Goal: Information Seeking & Learning: Find specific fact

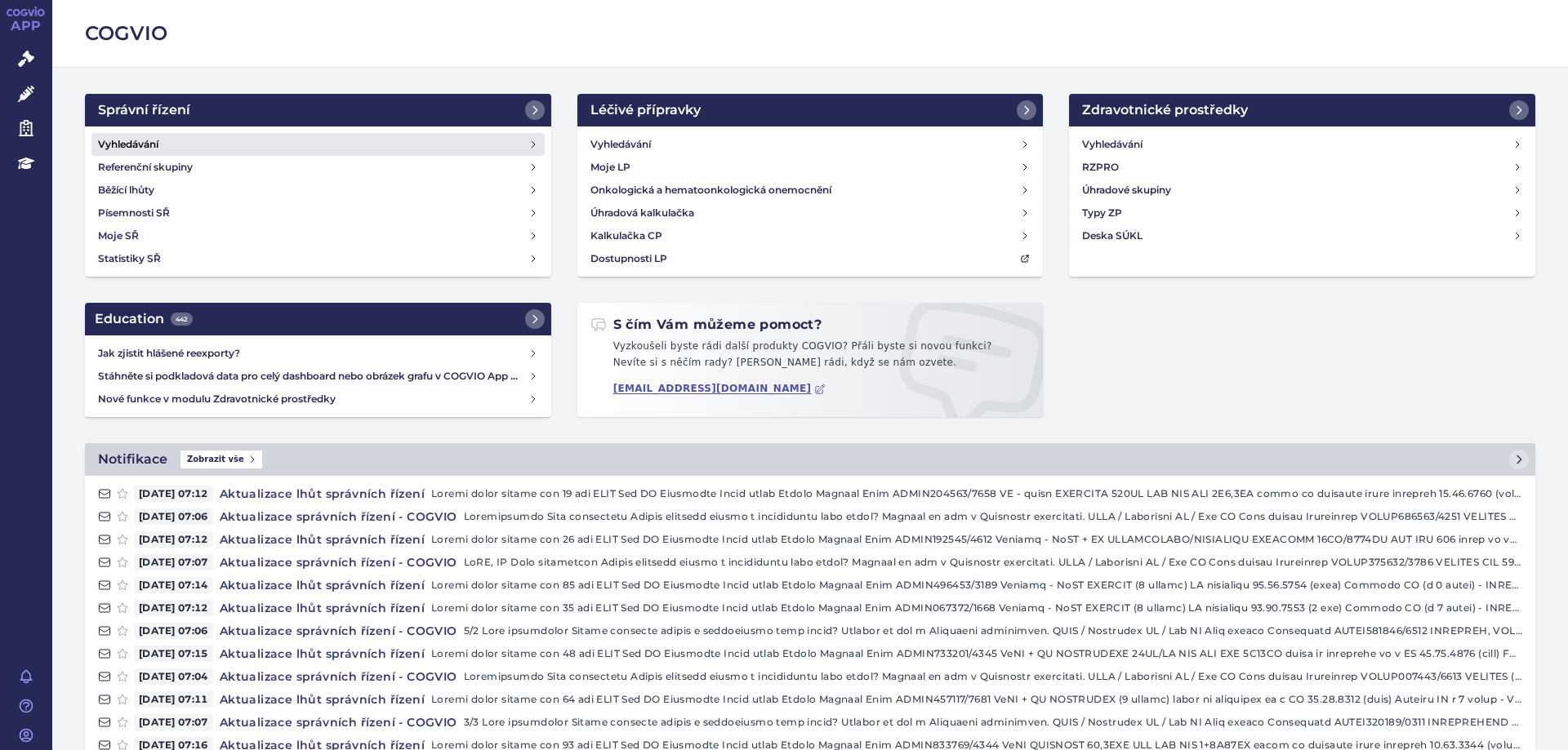
click at [128, 151] on h4 "Vyhledávání" at bounding box center [128, 144] width 60 height 16
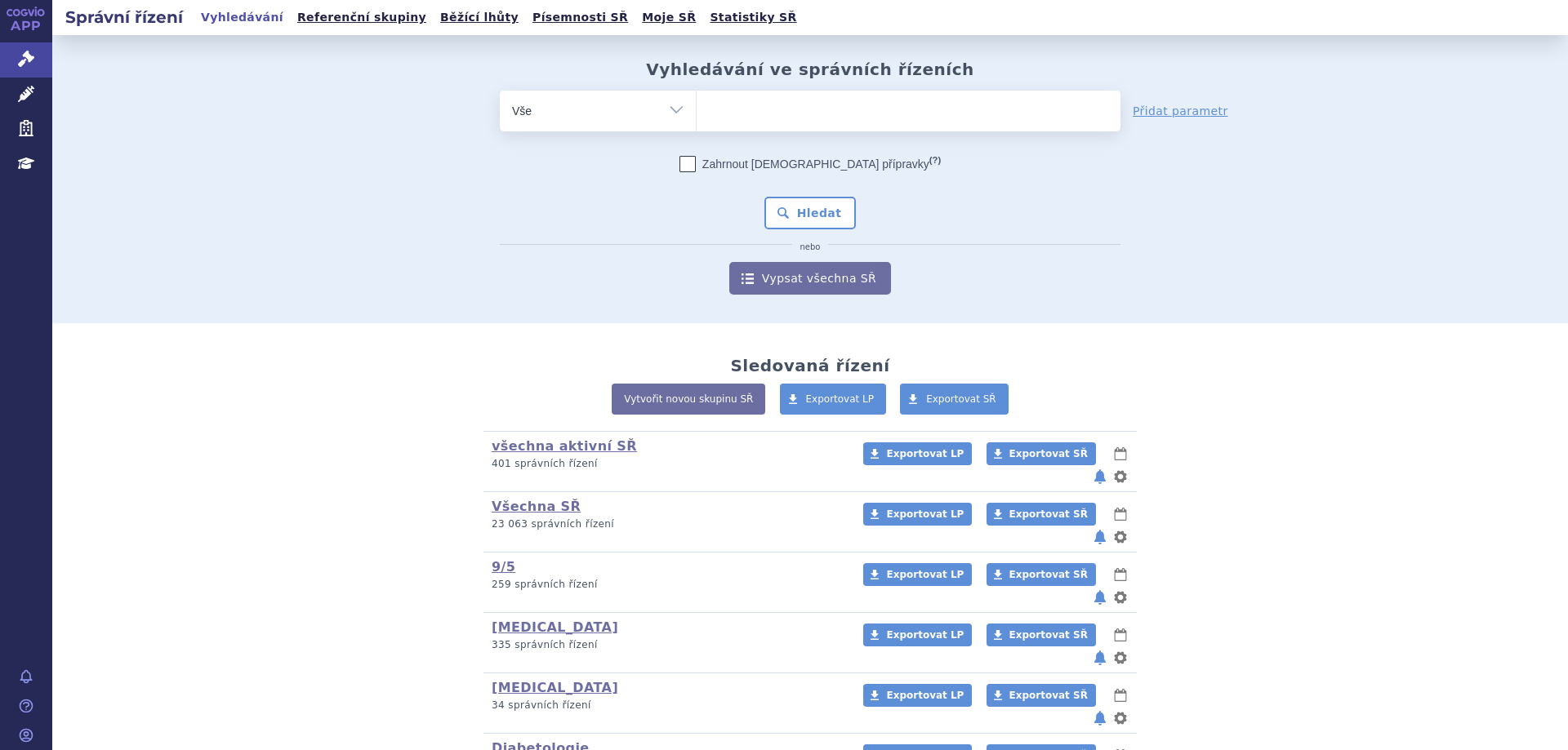
click at [897, 136] on form "odstranit Vše Spisová značka Typ SŘ (?) Hledat" at bounding box center [809, 192] width 620 height 204
click at [899, 130] on span at bounding box center [908, 110] width 424 height 40
click at [696, 130] on select at bounding box center [696, 109] width 1 height 40
click at [900, 120] on ul at bounding box center [908, 107] width 424 height 34
click at [696, 120] on select at bounding box center [696, 109] width 1 height 40
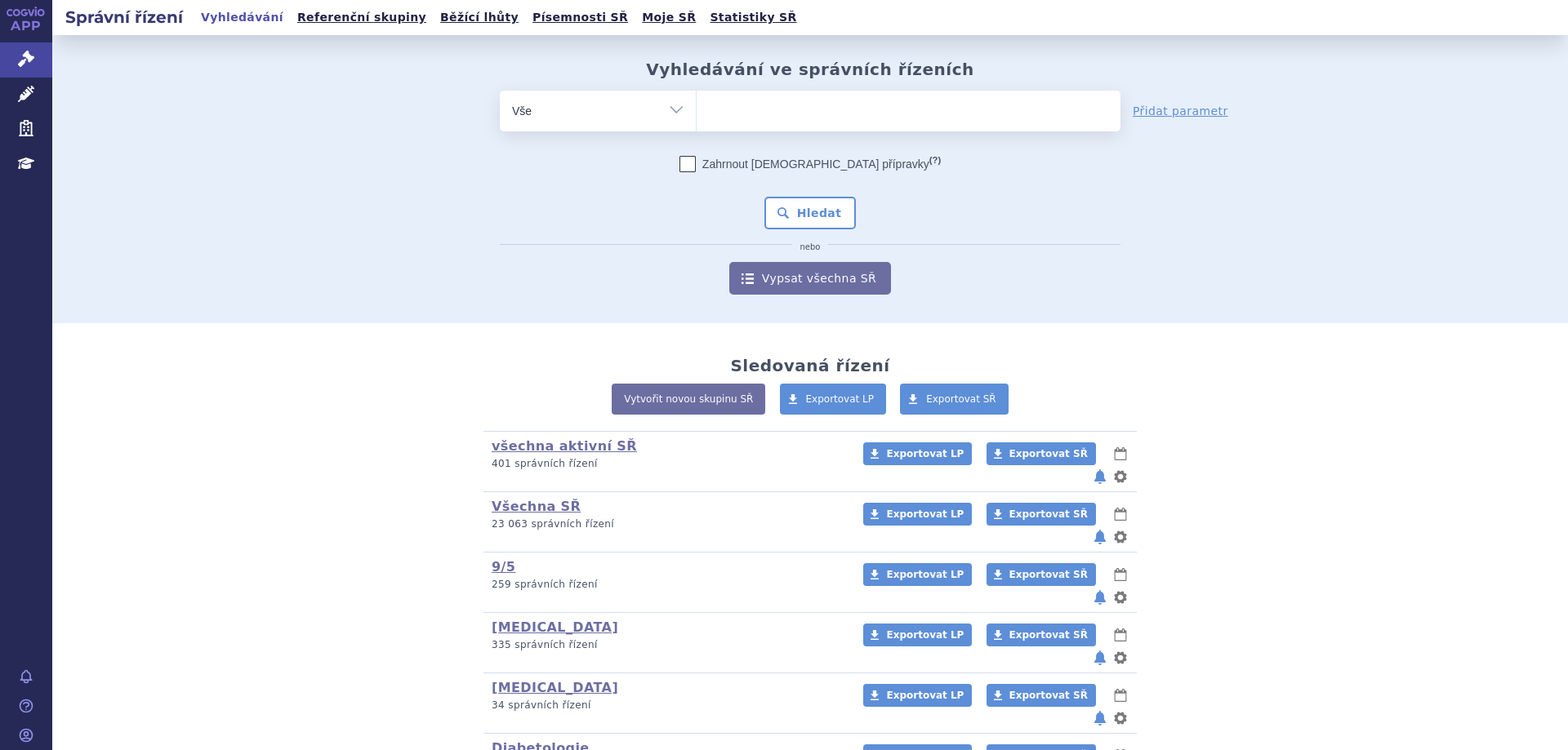
click at [911, 110] on ul at bounding box center [908, 107] width 424 height 34
click at [696, 110] on select at bounding box center [696, 109] width 1 height 40
type input "ke"
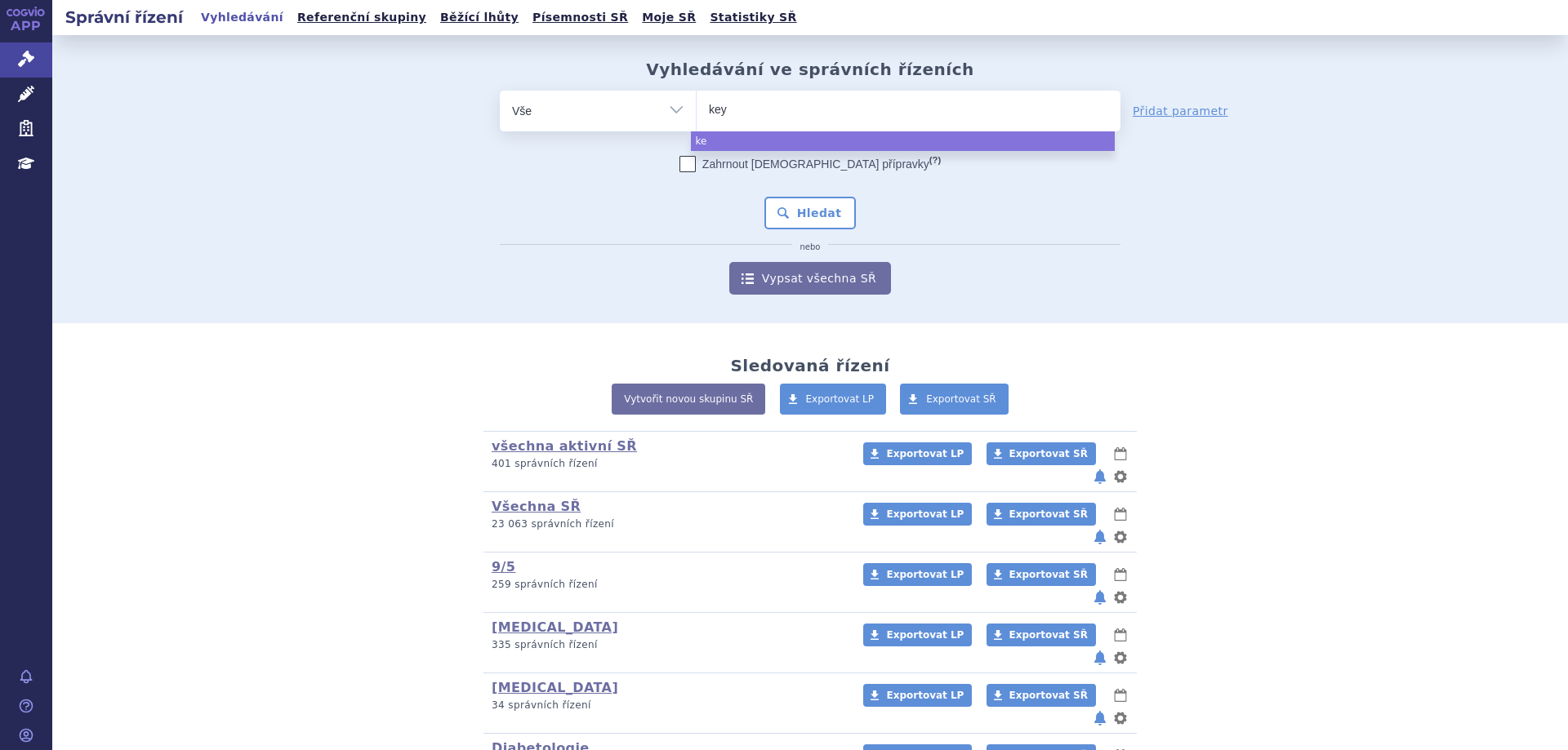
type input "keyt"
type input "keytru"
type input "[MEDICAL_DATA]"
select select "[MEDICAL_DATA]"
click at [816, 229] on button "Hledat" at bounding box center [810, 213] width 92 height 33
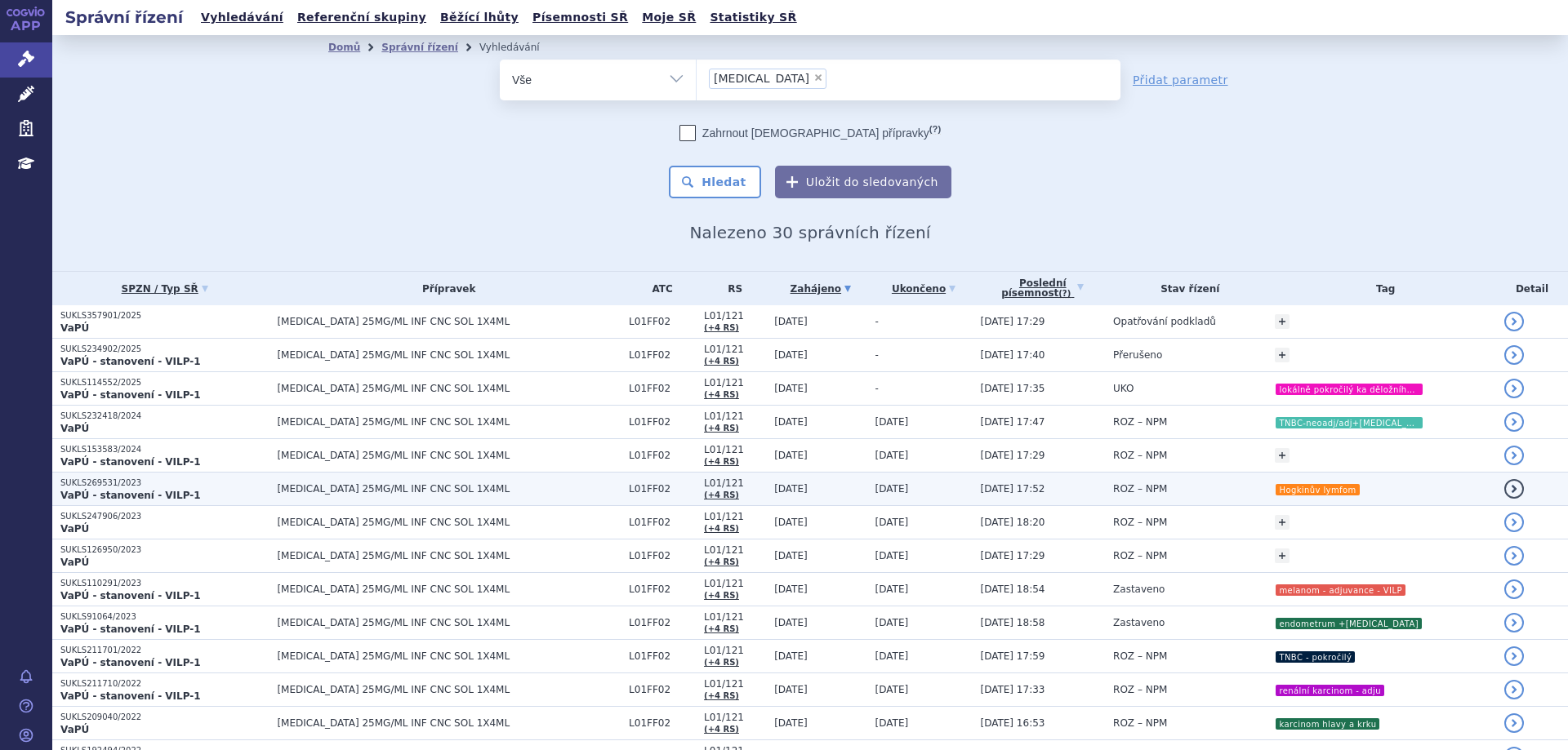
click at [120, 487] on p "SUKLS269531/2023" at bounding box center [164, 484] width 208 height 11
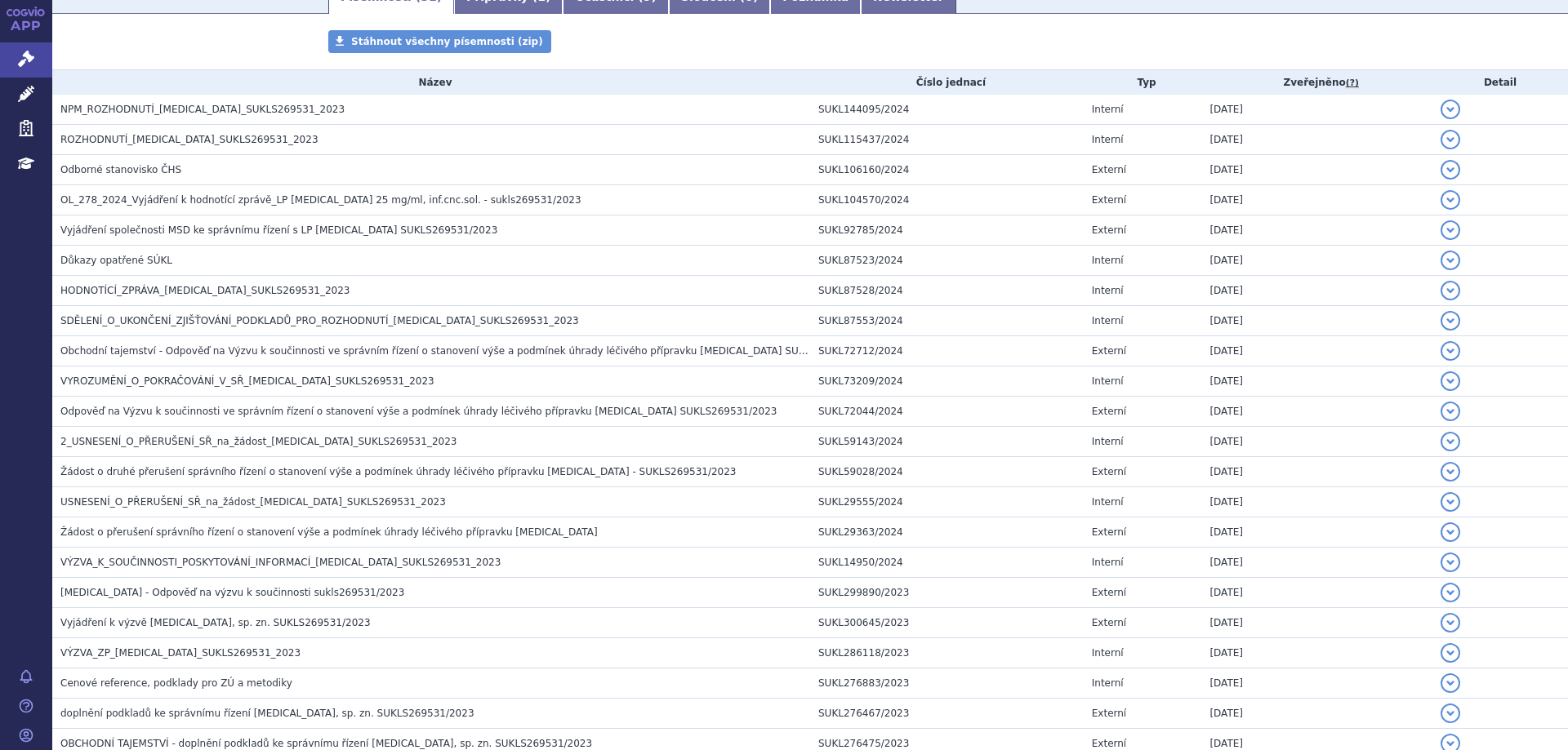
scroll to position [252, 0]
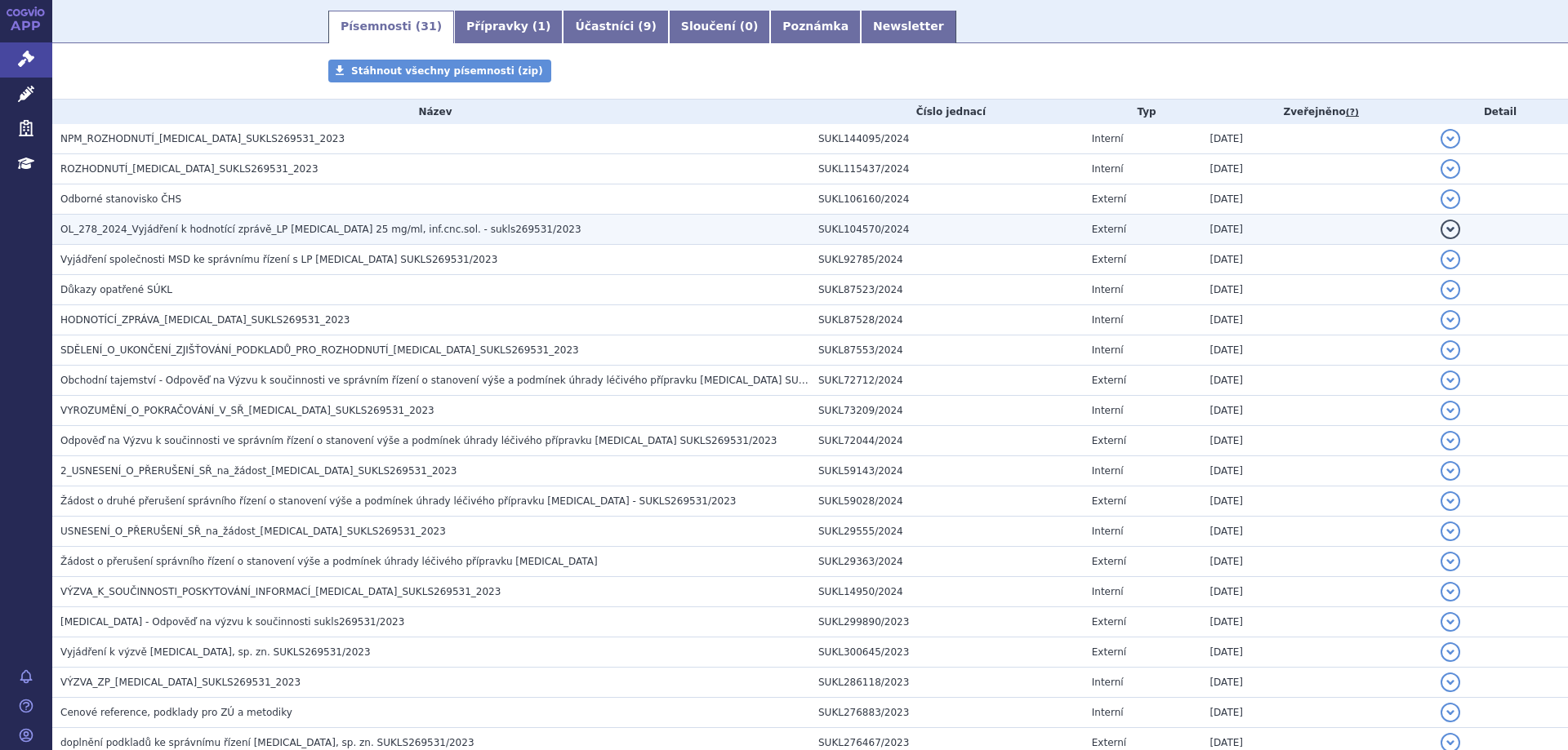
click at [108, 235] on span "OL_278_2024_Vyjádření k hodnotící zprávě_LP KEYTRUDA 25 mg/ml, inf.cnc.sol. - s…" at bounding box center [320, 230] width 520 height 11
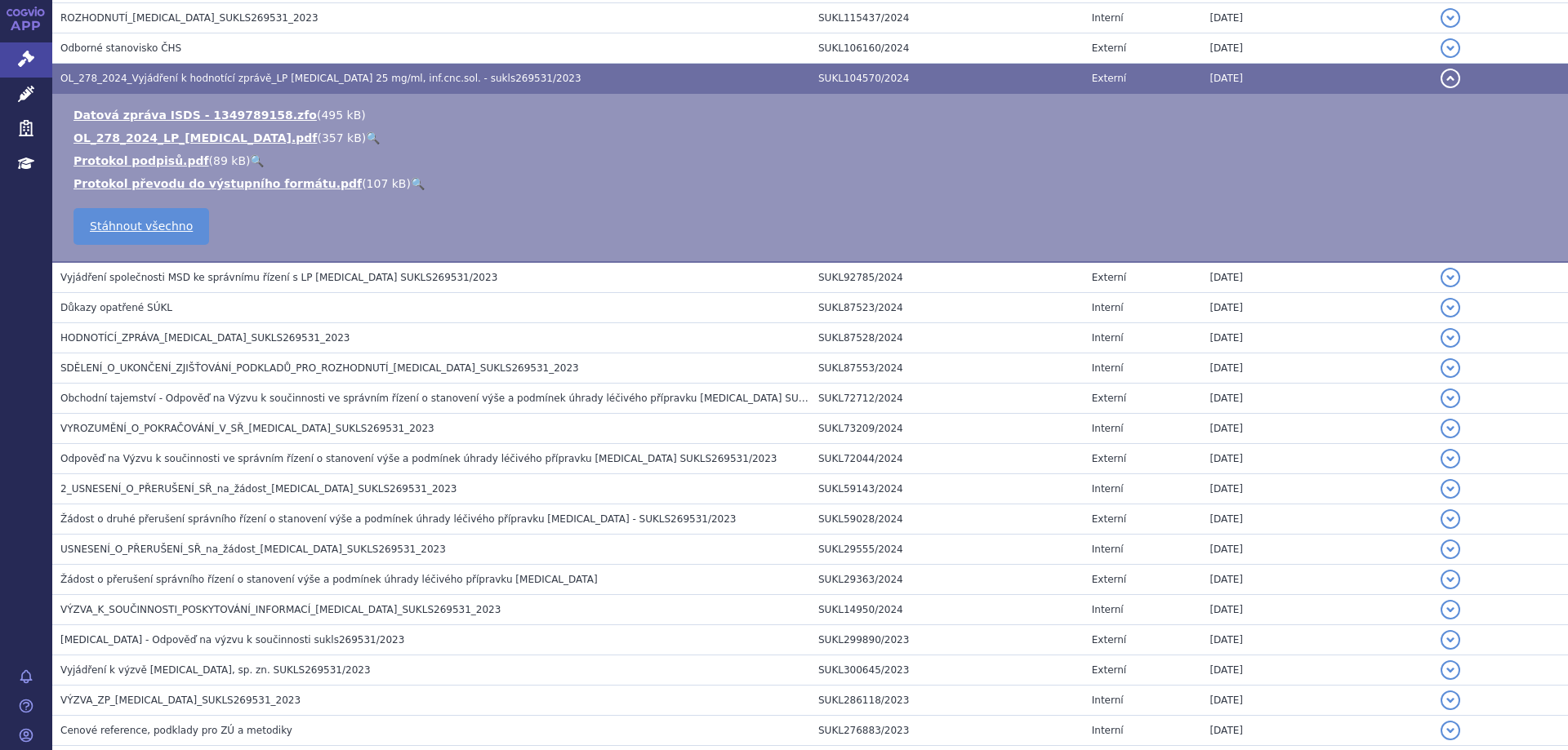
scroll to position [416, 0]
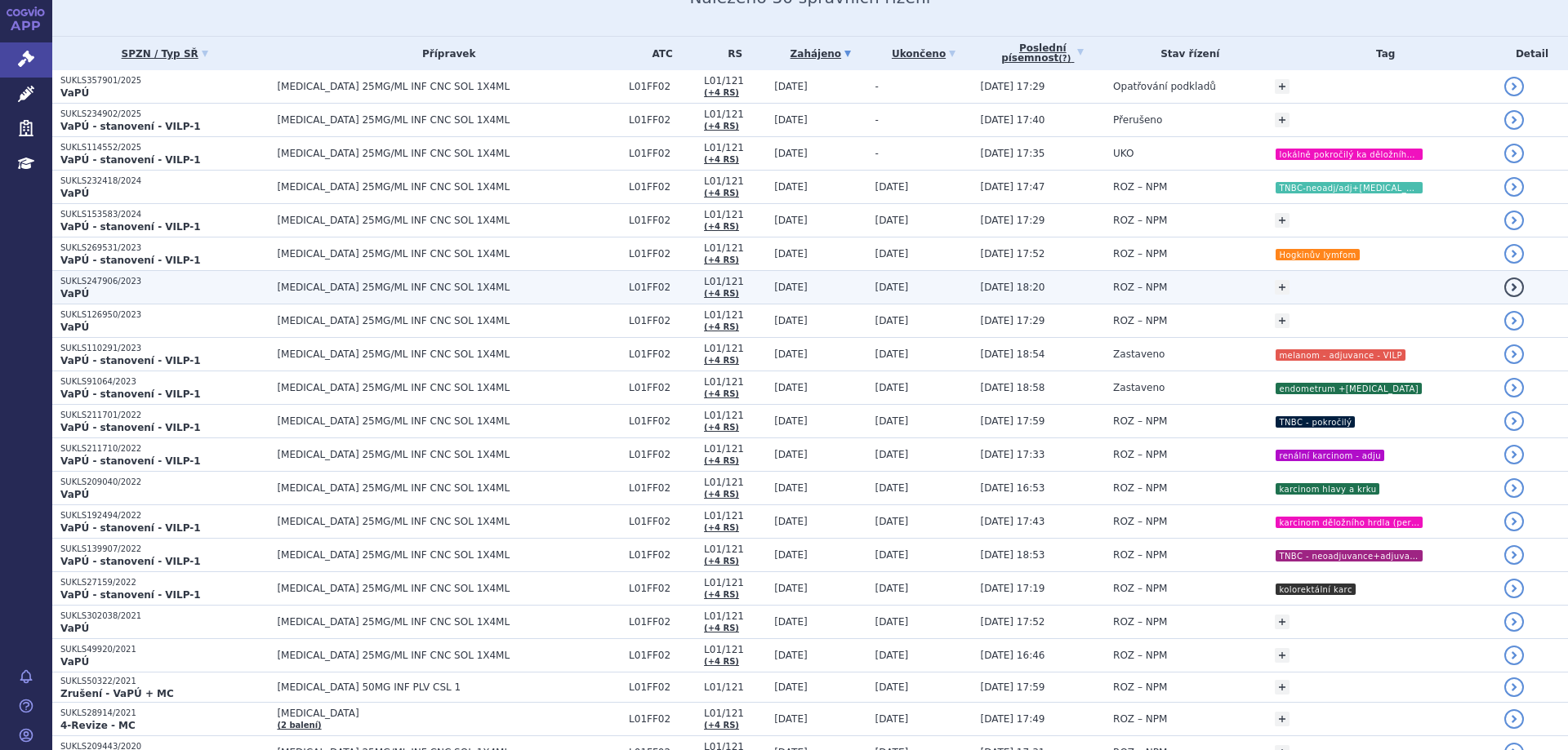
scroll to position [245, 0]
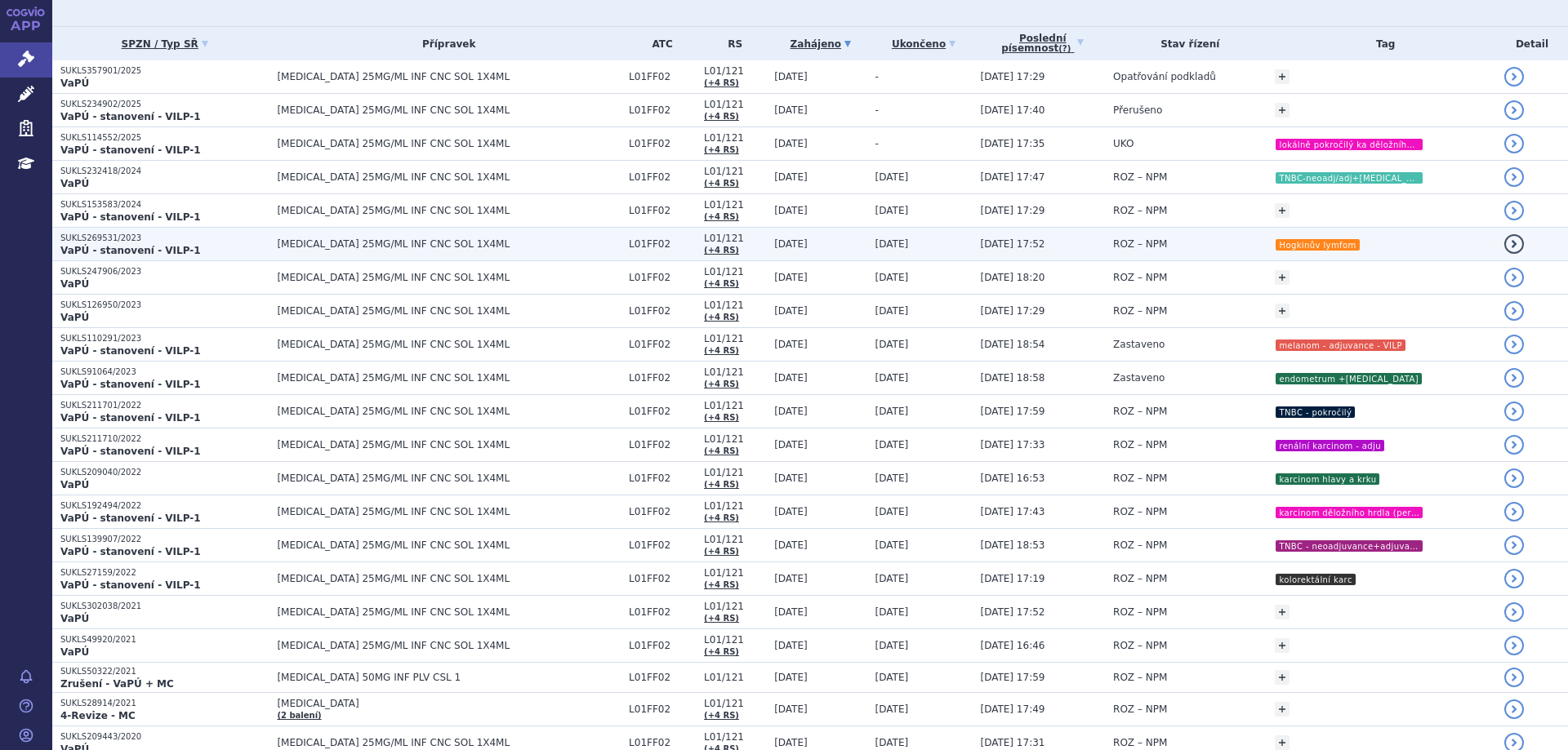
click at [107, 245] on strong "VaPÚ - stanovení - VILP-1" at bounding box center [130, 250] width 140 height 11
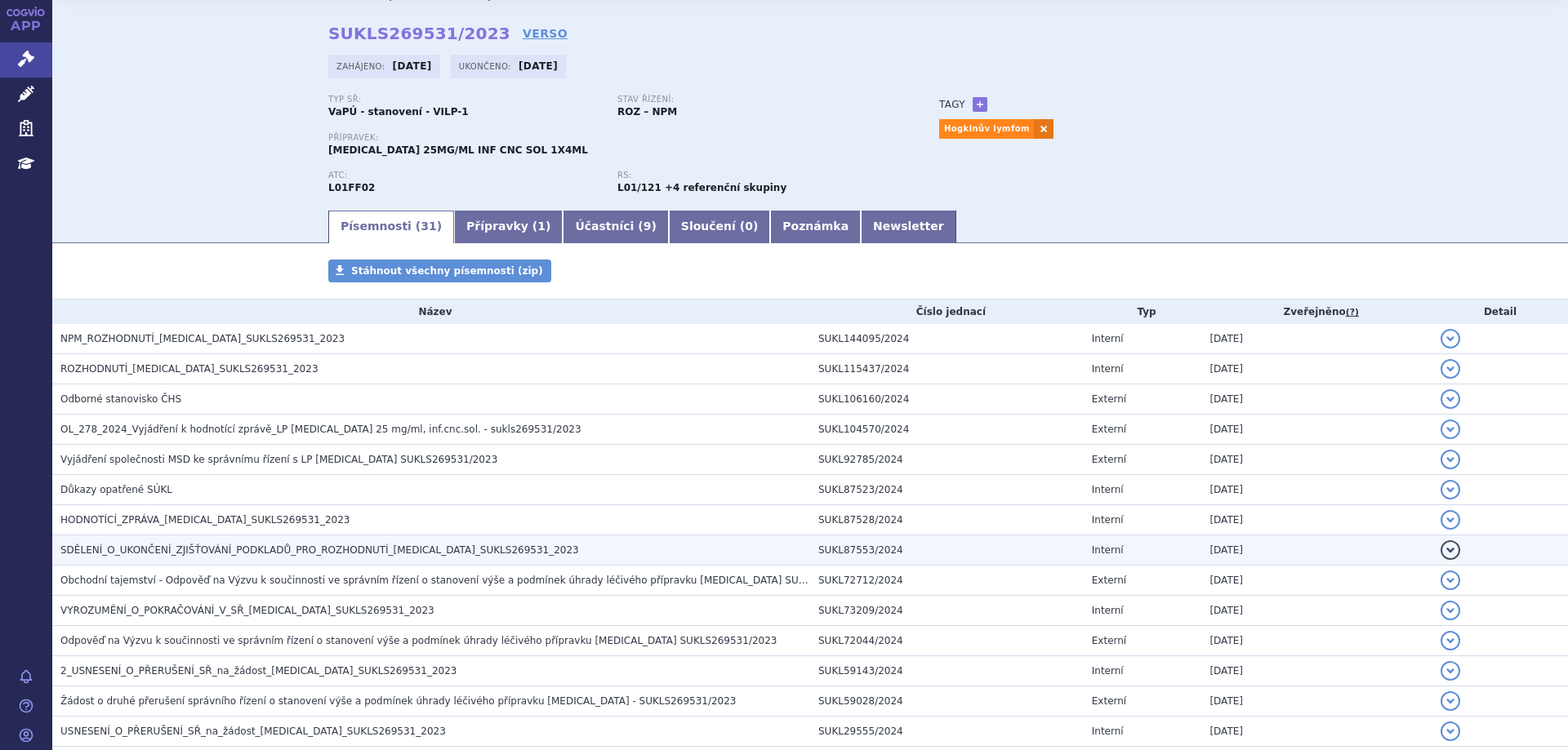
scroll to position [82, 0]
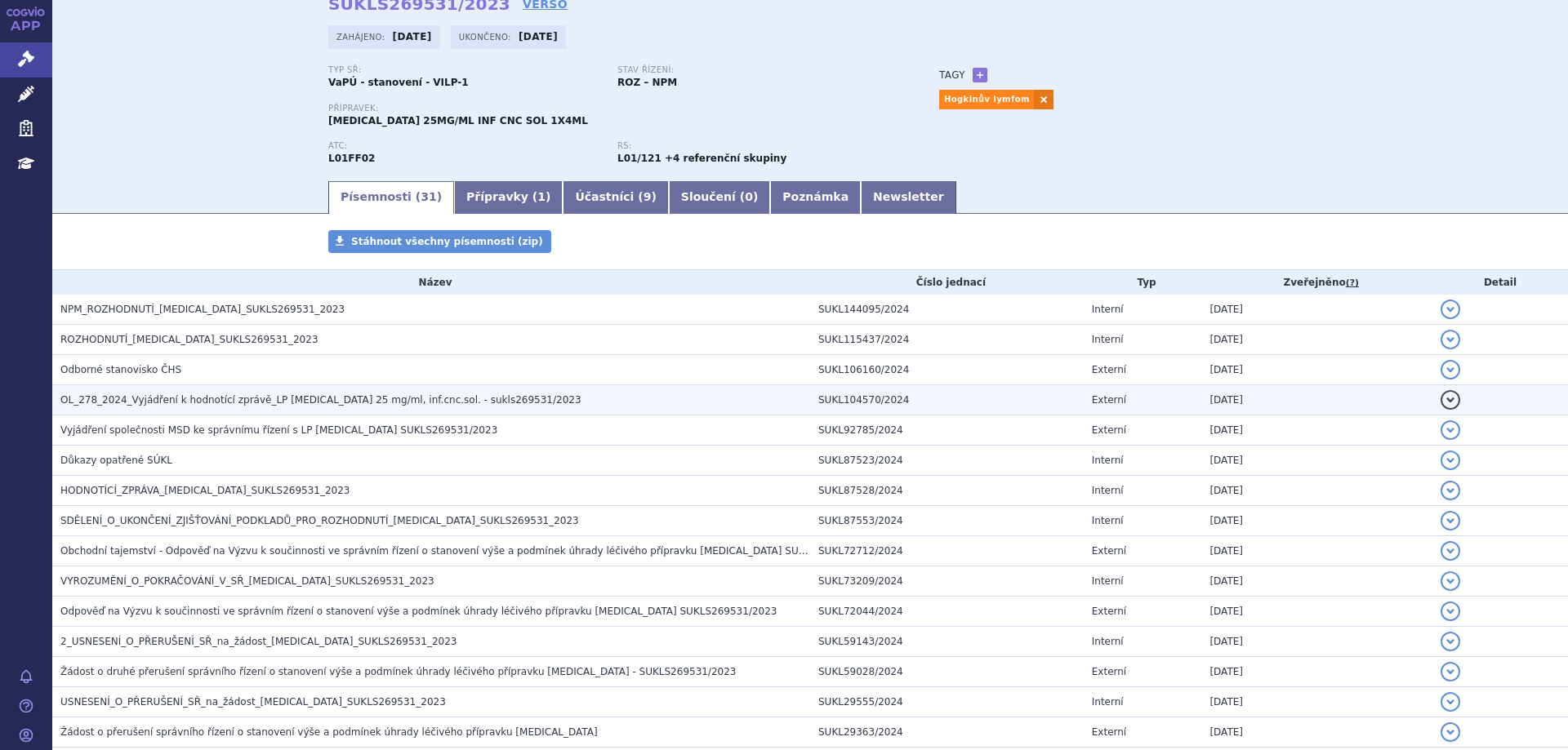
click at [192, 404] on span "OL_278_2024_Vyjádření k hodnotící zprávě_LP [MEDICAL_DATA] 25 mg/ml, inf.cnc.so…" at bounding box center [320, 400] width 520 height 11
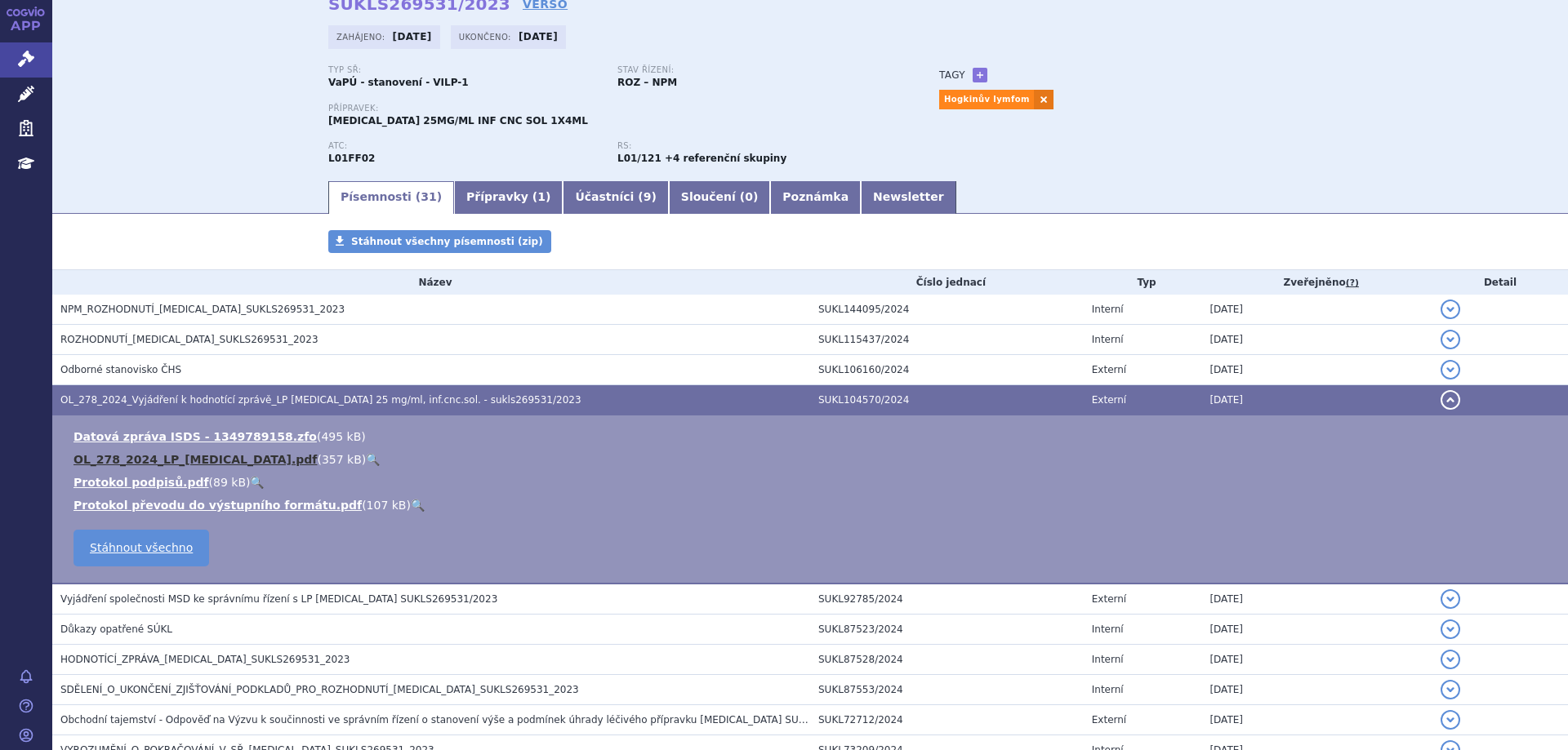
click at [182, 462] on link "OL_278_2024_LP_[MEDICAL_DATA].pdf" at bounding box center [195, 459] width 244 height 13
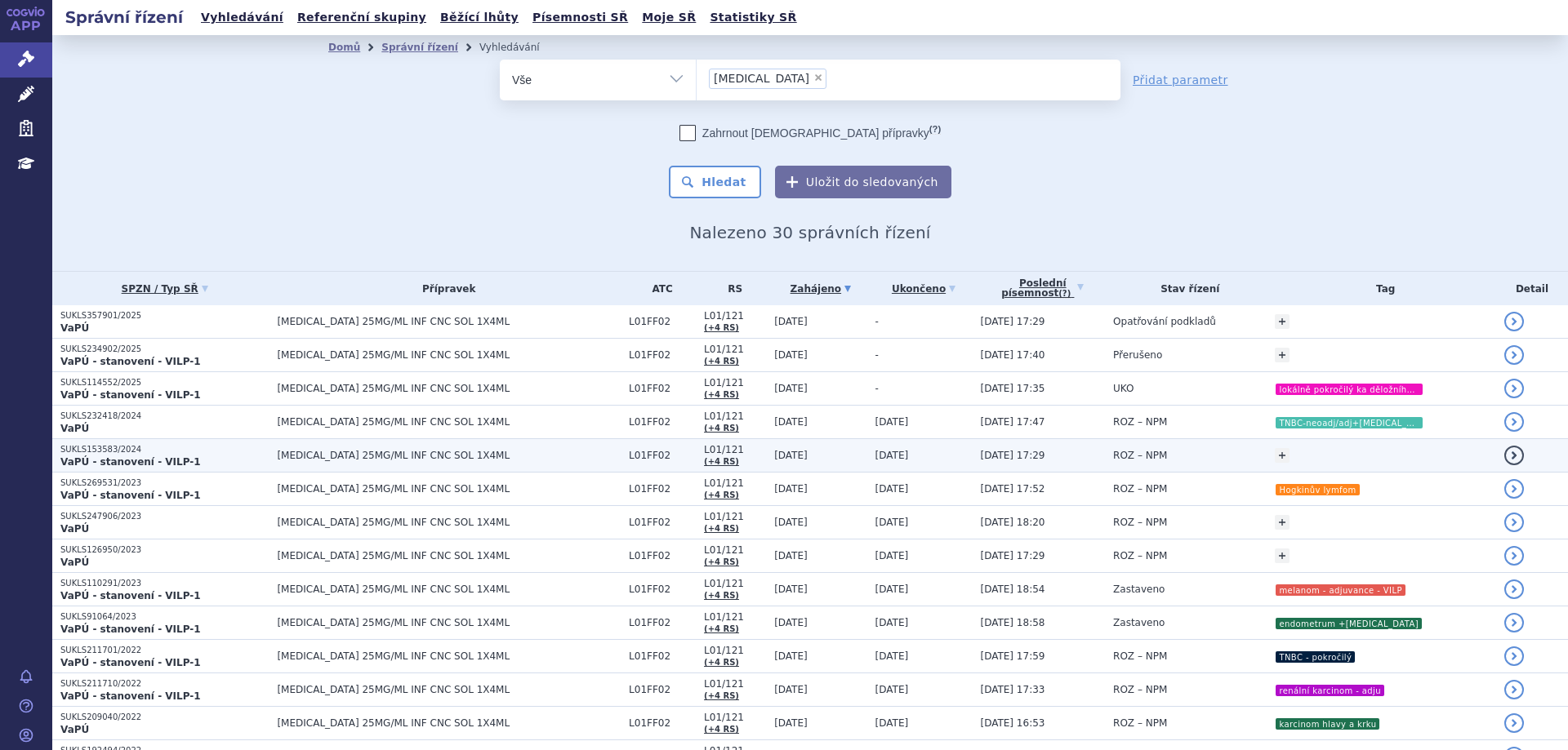
click at [89, 453] on p "SUKLS153583/2024" at bounding box center [164, 450] width 208 height 11
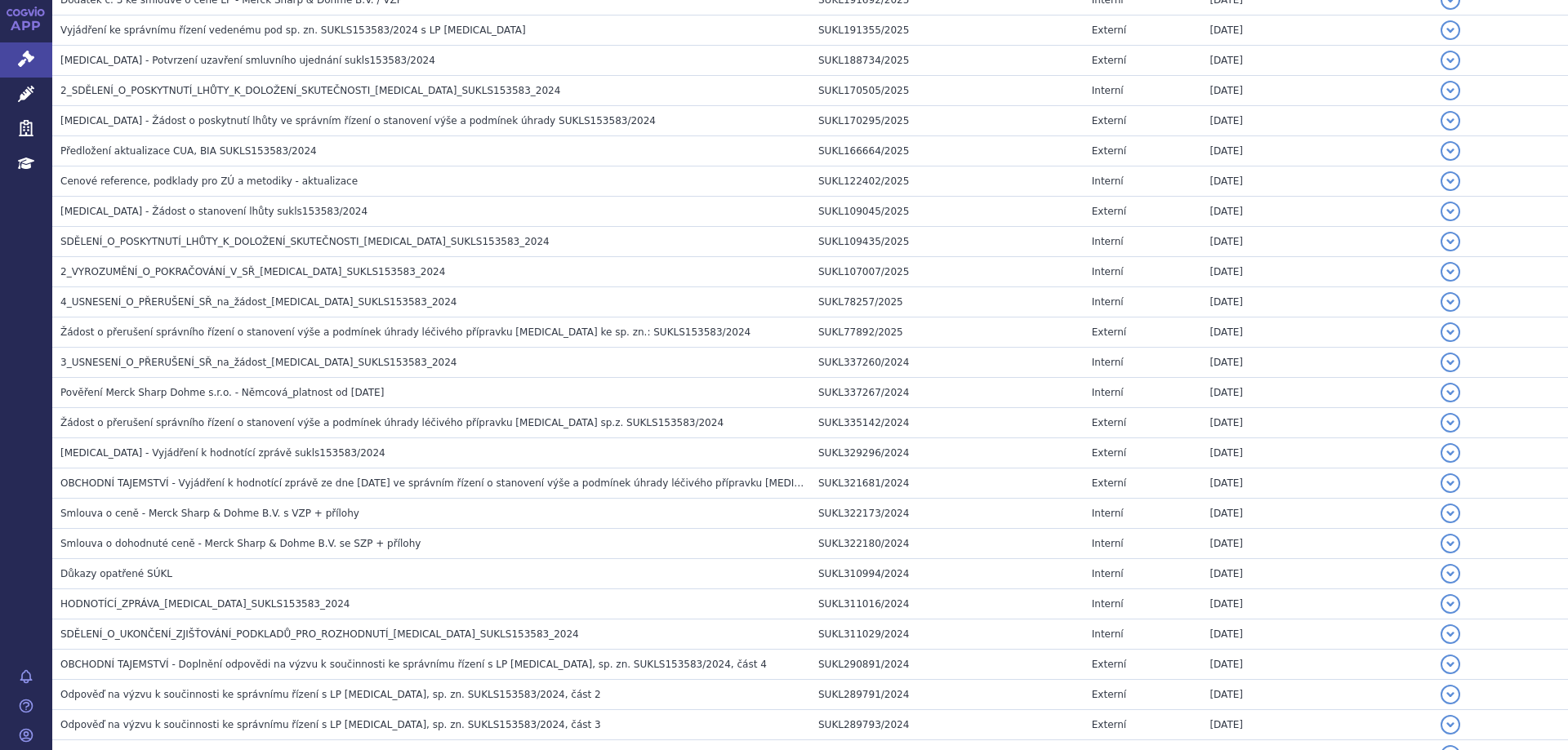
scroll to position [817, 0]
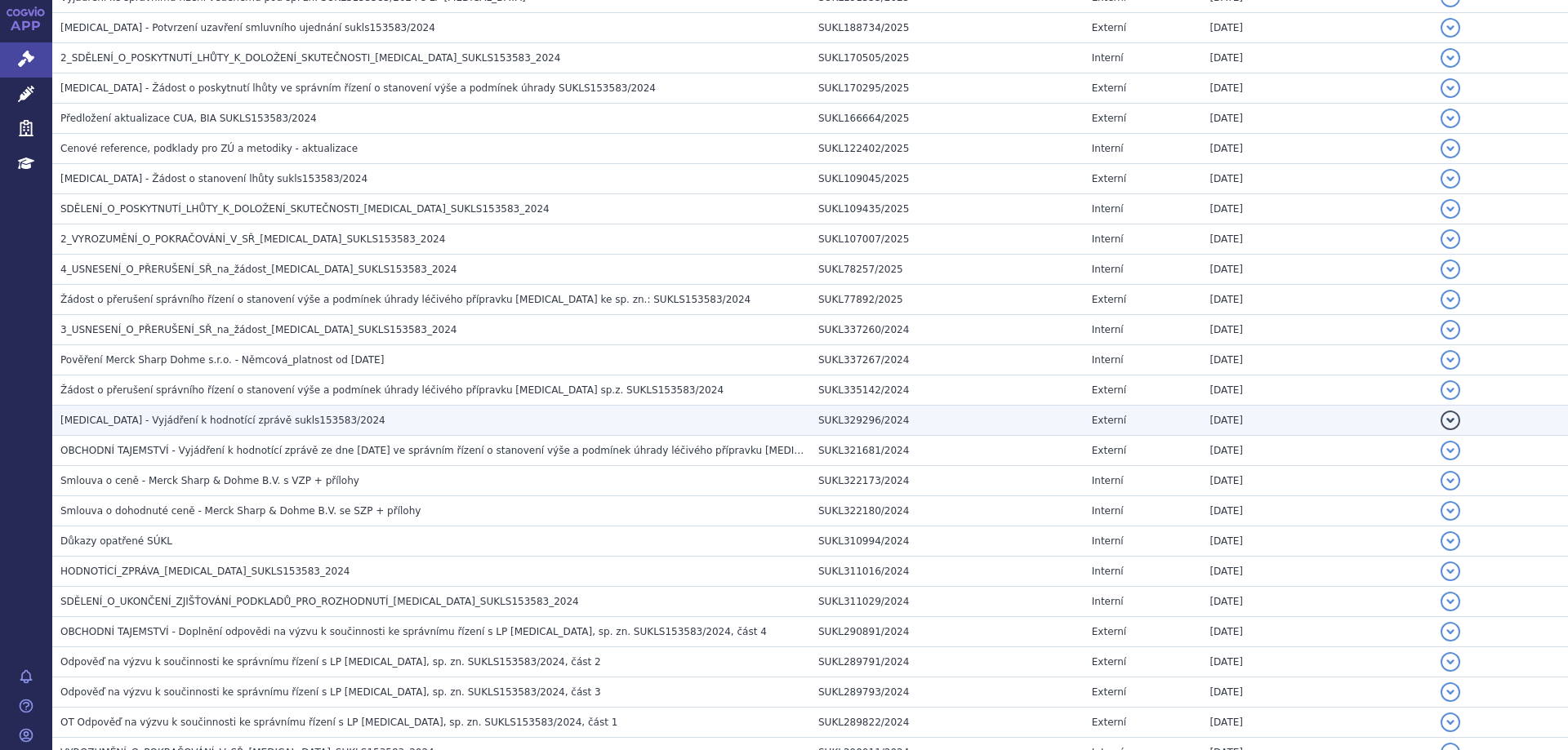
click at [134, 422] on span "[MEDICAL_DATA] - Vyjádření k hodnotící zprávě sukls153583/2024" at bounding box center [222, 421] width 325 height 11
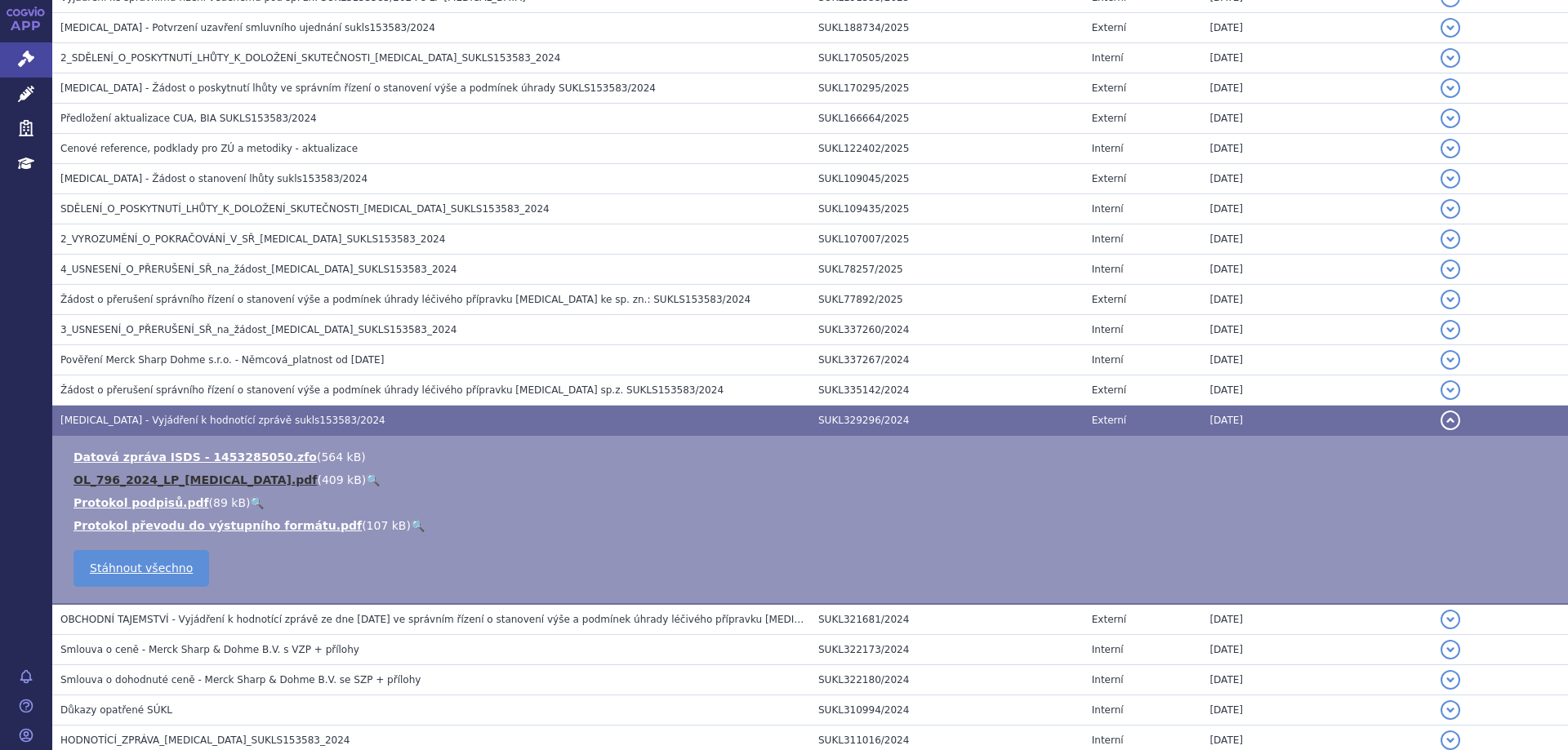
click at [128, 475] on link "OL_796_2024_LP_KEYTRUDA.pdf" at bounding box center [195, 480] width 244 height 13
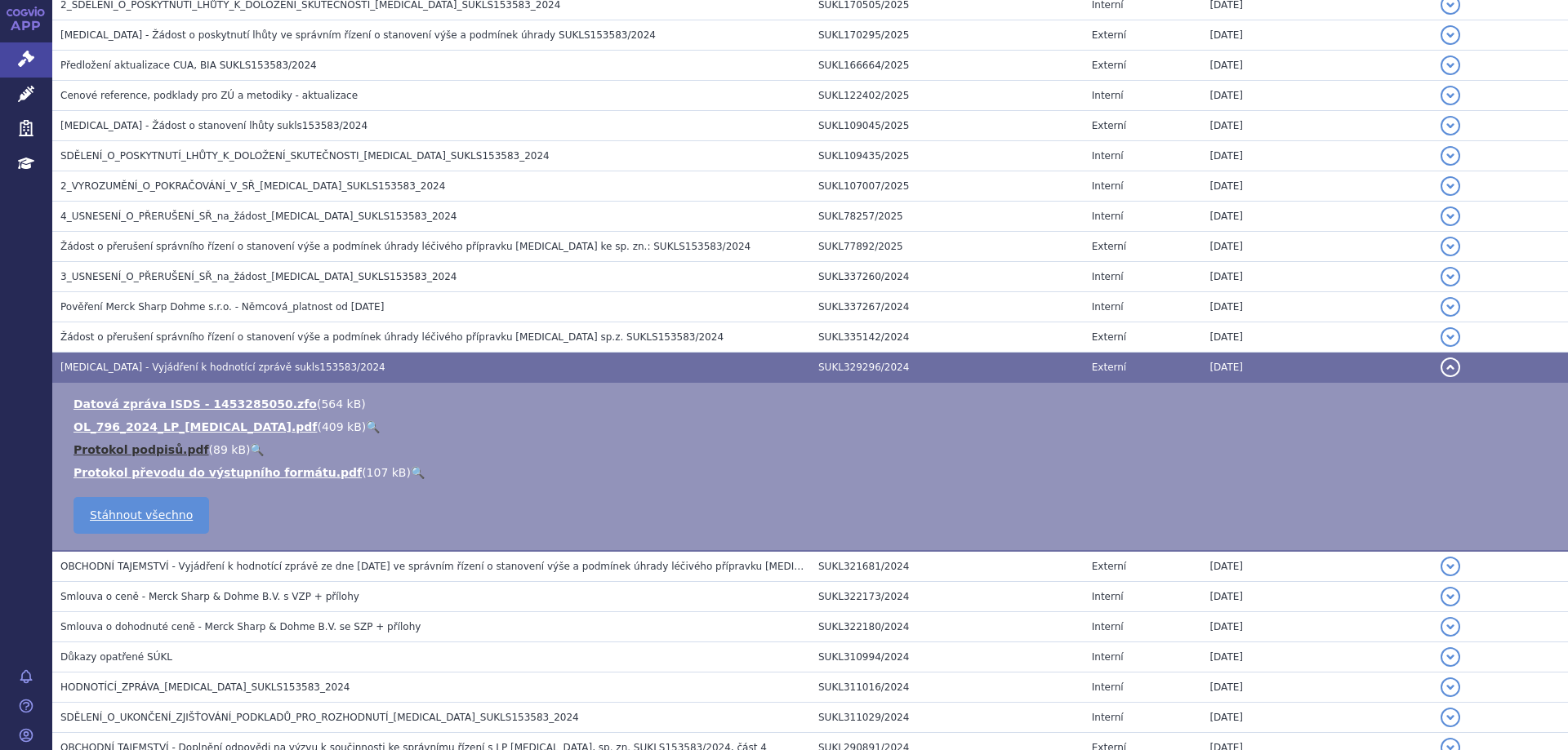
scroll to position [980, 0]
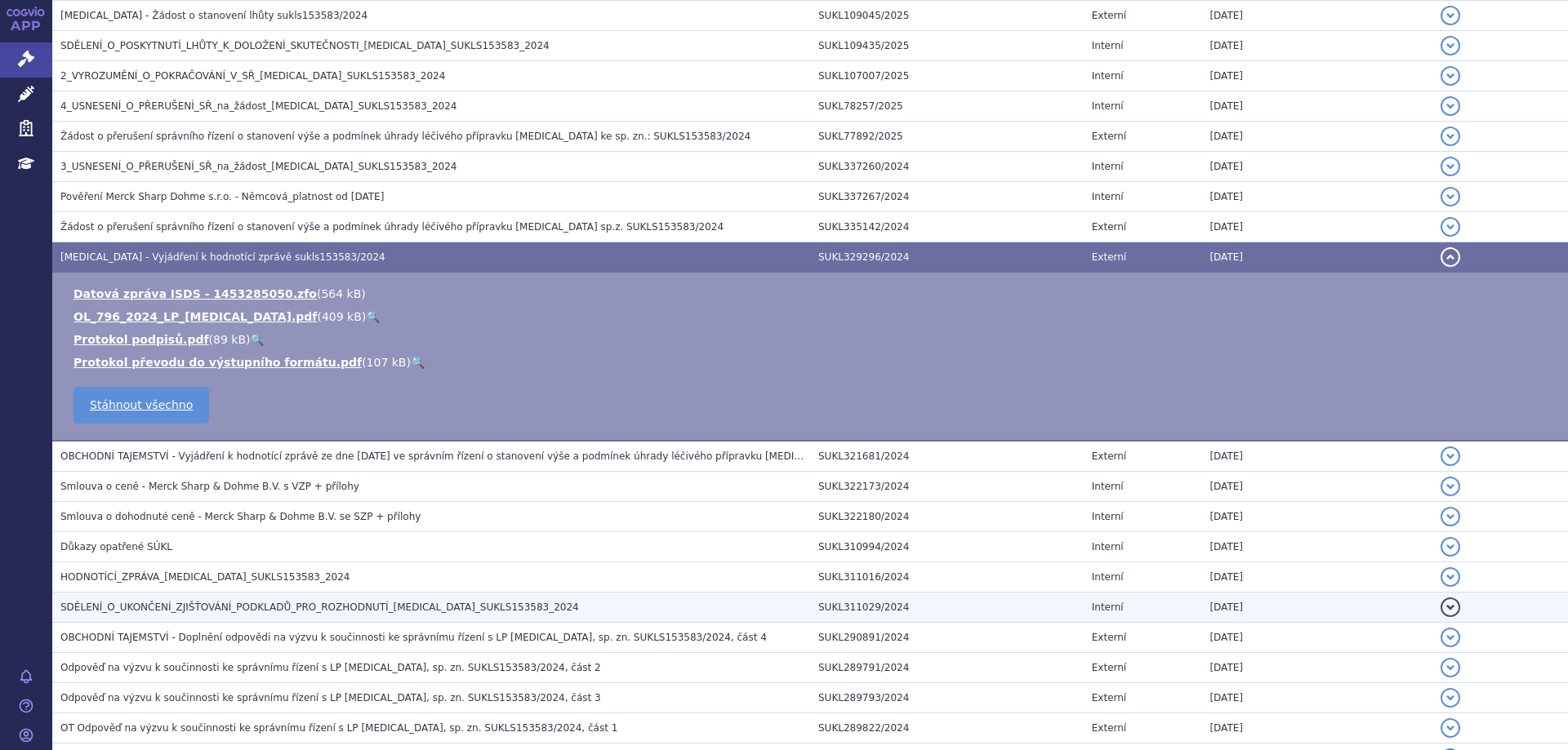
click at [119, 577] on span "HODNOTÍCÍ_ZPRÁVA_KEYTRUDA_SUKLS153583_2024" at bounding box center [205, 577] width 290 height 11
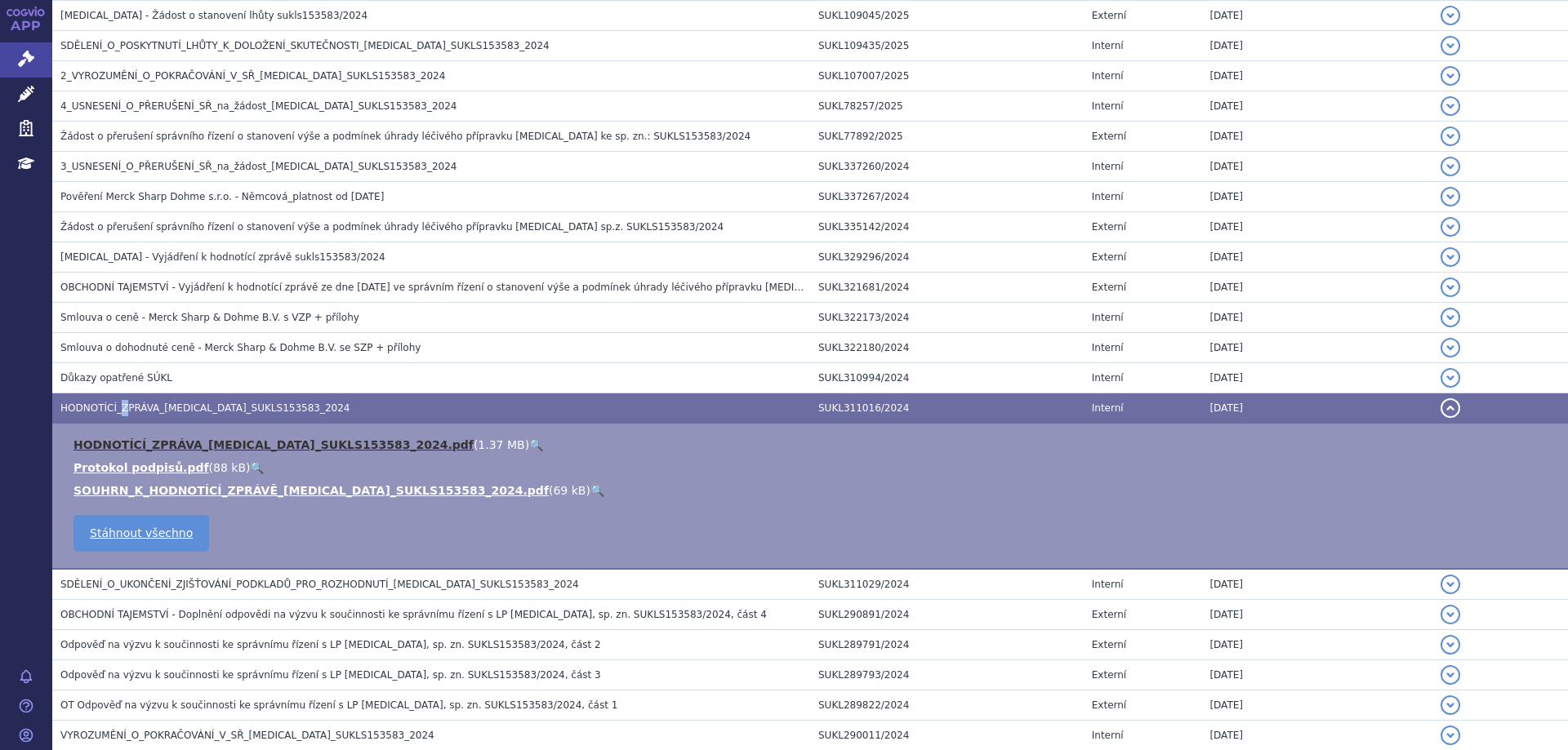
click at [192, 440] on link "HODNOTÍCÍ_ZPRÁVA_KEYTRUDA_SUKLS153583_2024.pdf" at bounding box center [273, 445] width 400 height 13
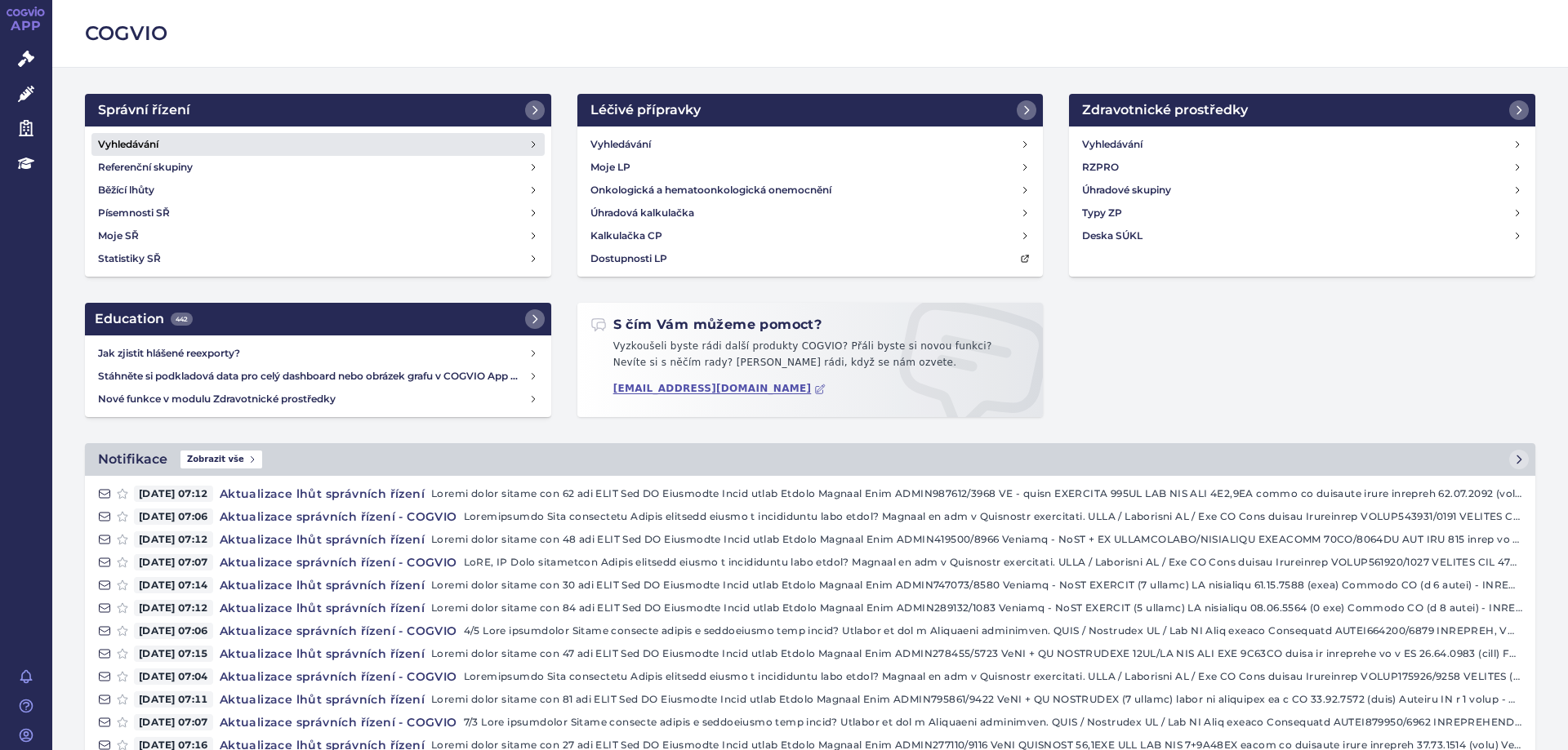
click at [126, 141] on h4 "Vyhledávání" at bounding box center [128, 144] width 60 height 16
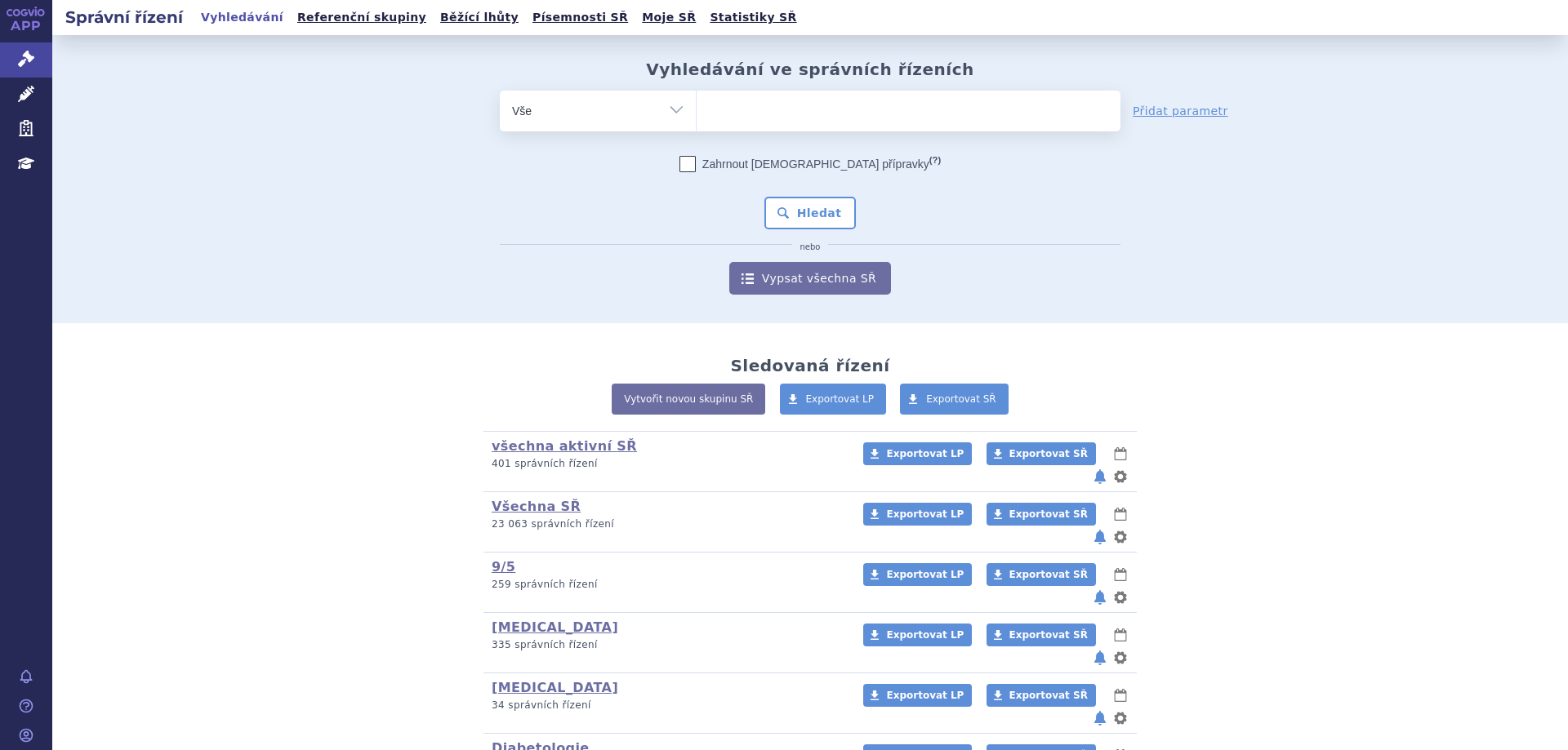
click at [734, 110] on ul at bounding box center [908, 107] width 424 height 34
click at [696, 110] on select at bounding box center [696, 109] width 1 height 40
click at [875, 118] on ul at bounding box center [908, 107] width 424 height 34
click at [696, 118] on select at bounding box center [696, 109] width 1 height 40
type input "en"
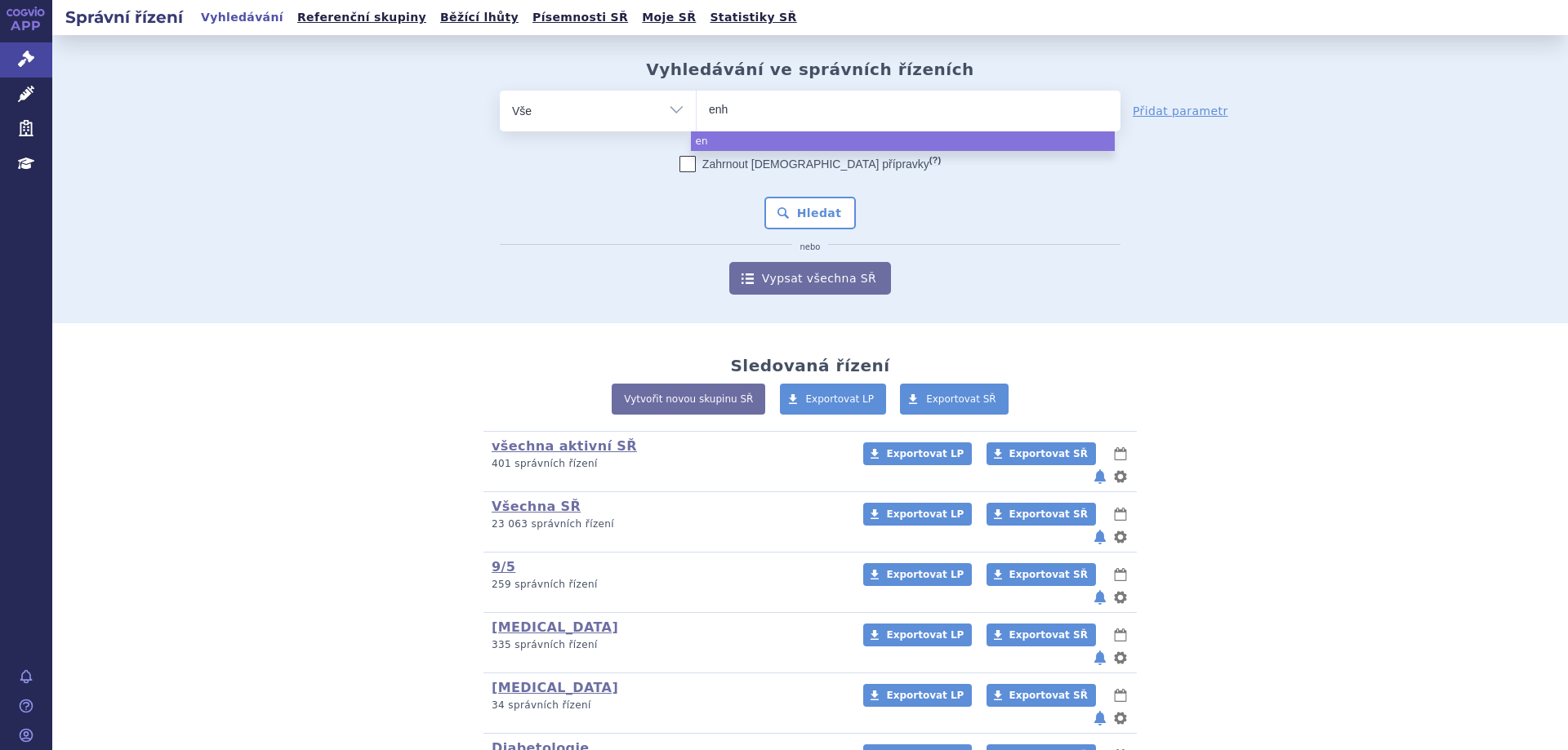
type input "enhe"
type input "enhert"
type input "enhertu"
select select "enhertu"
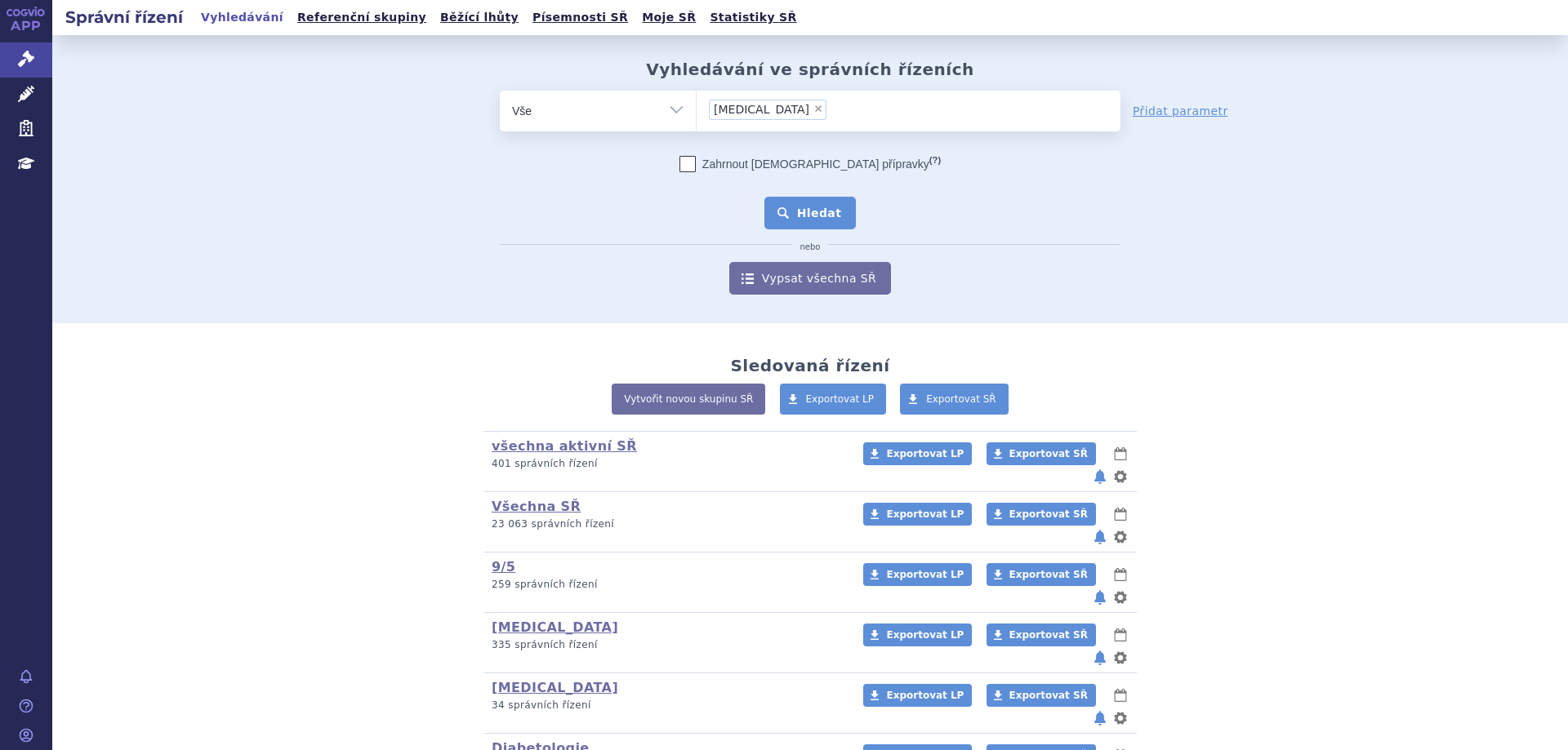
click at [797, 197] on button "Hledat" at bounding box center [810, 213] width 92 height 33
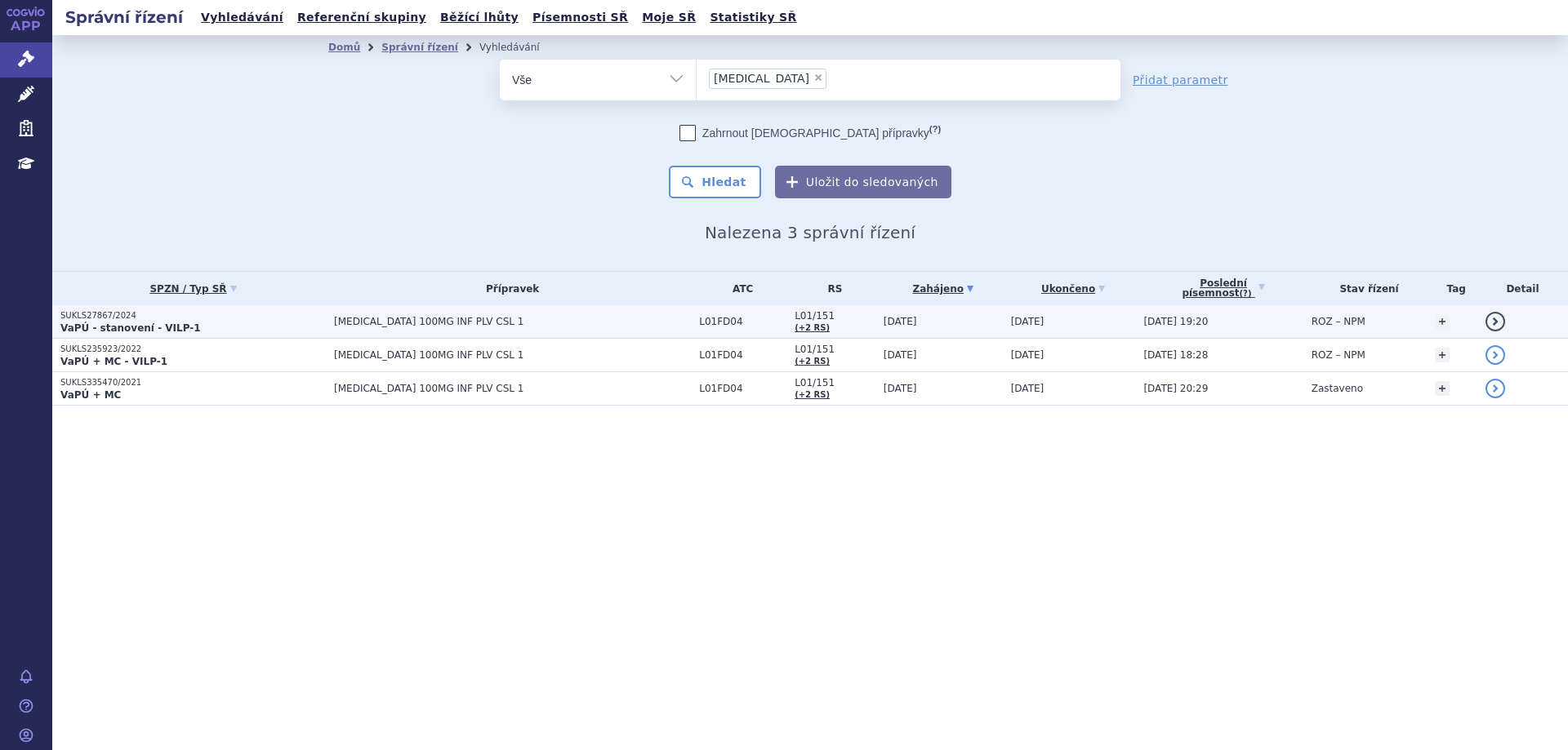
click at [112, 324] on strong "VaPÚ - stanovení - VILP-1" at bounding box center [130, 328] width 140 height 11
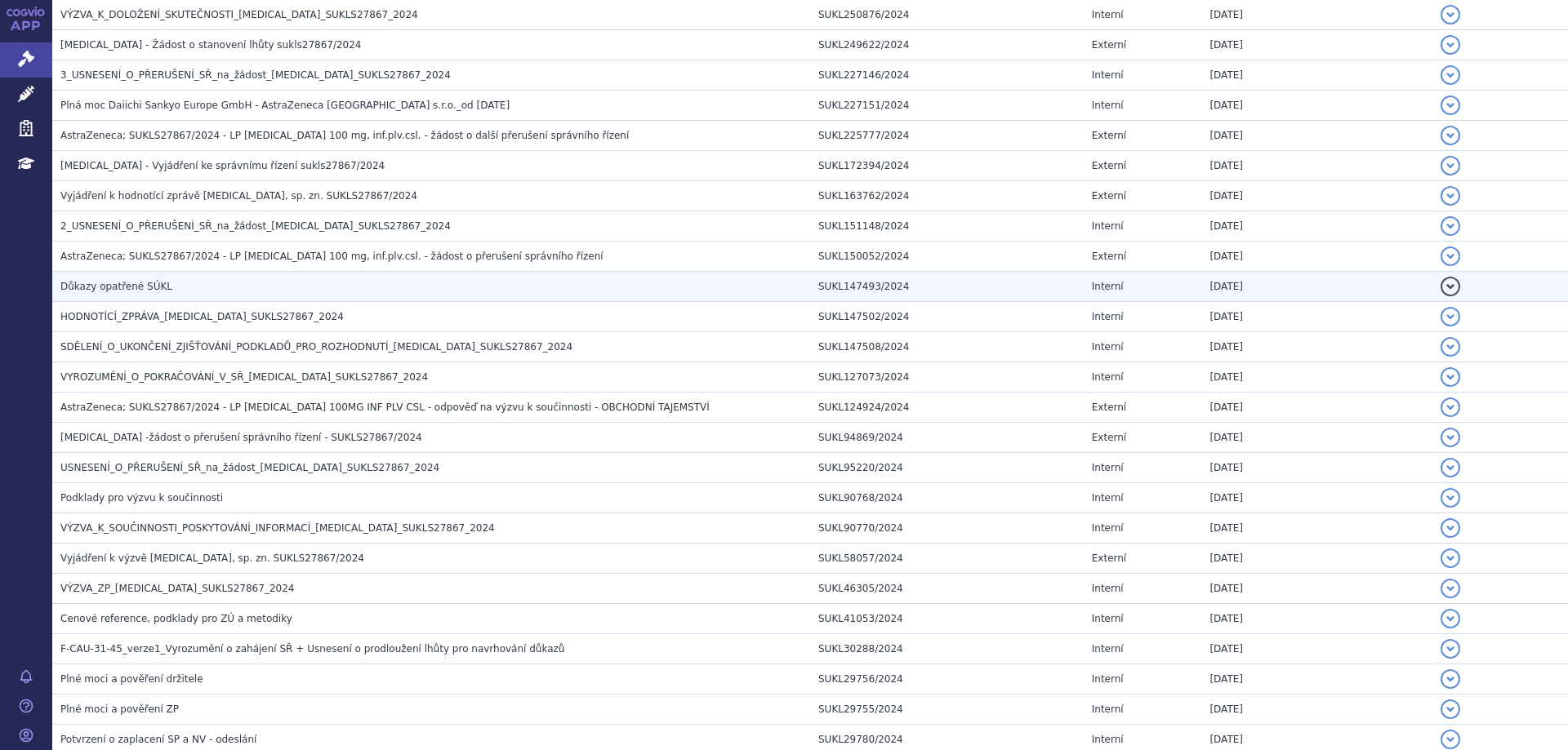
scroll to position [1306, 0]
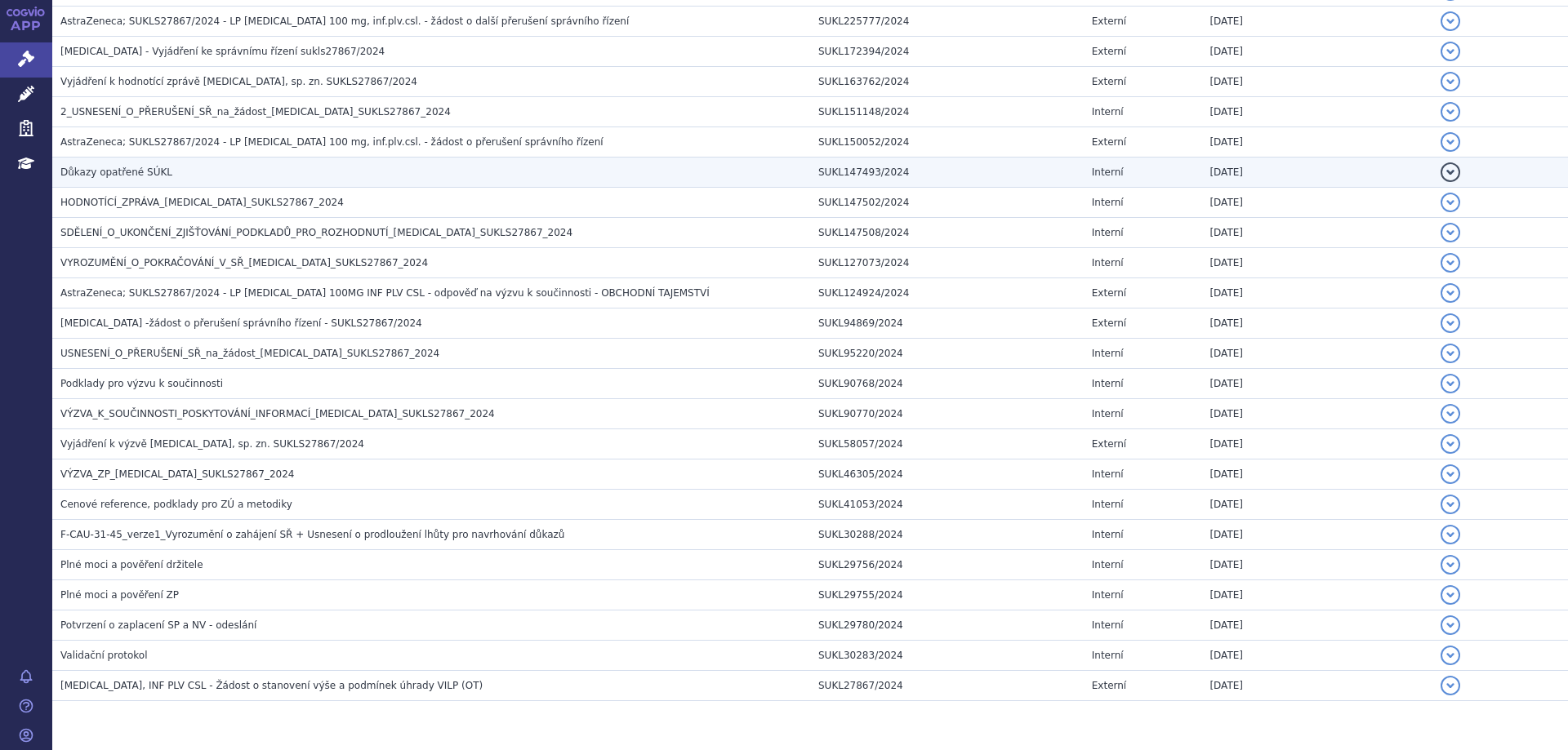
click at [142, 183] on td "Důkazy opatřené SÚKL" at bounding box center [431, 172] width 758 height 30
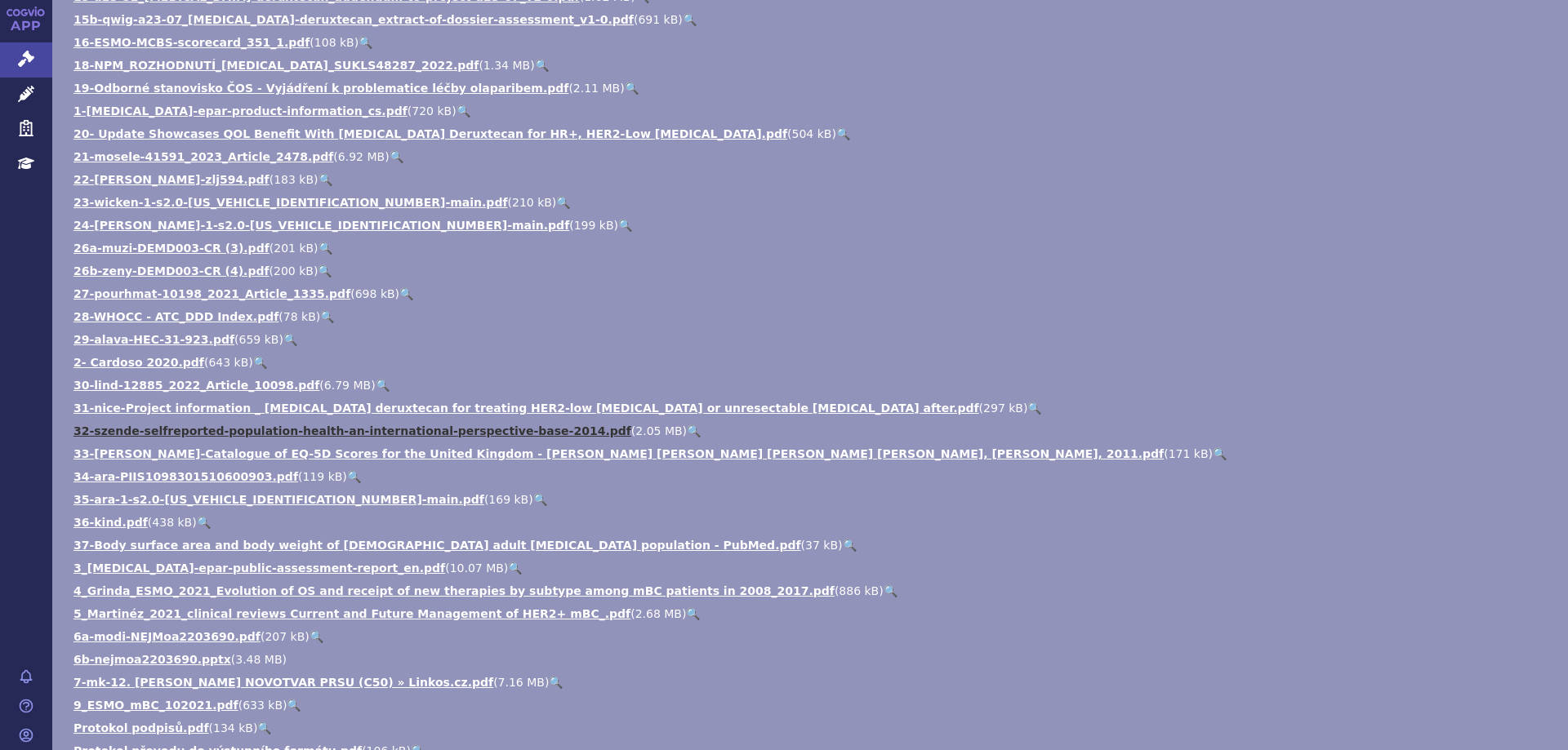
scroll to position [1959, 0]
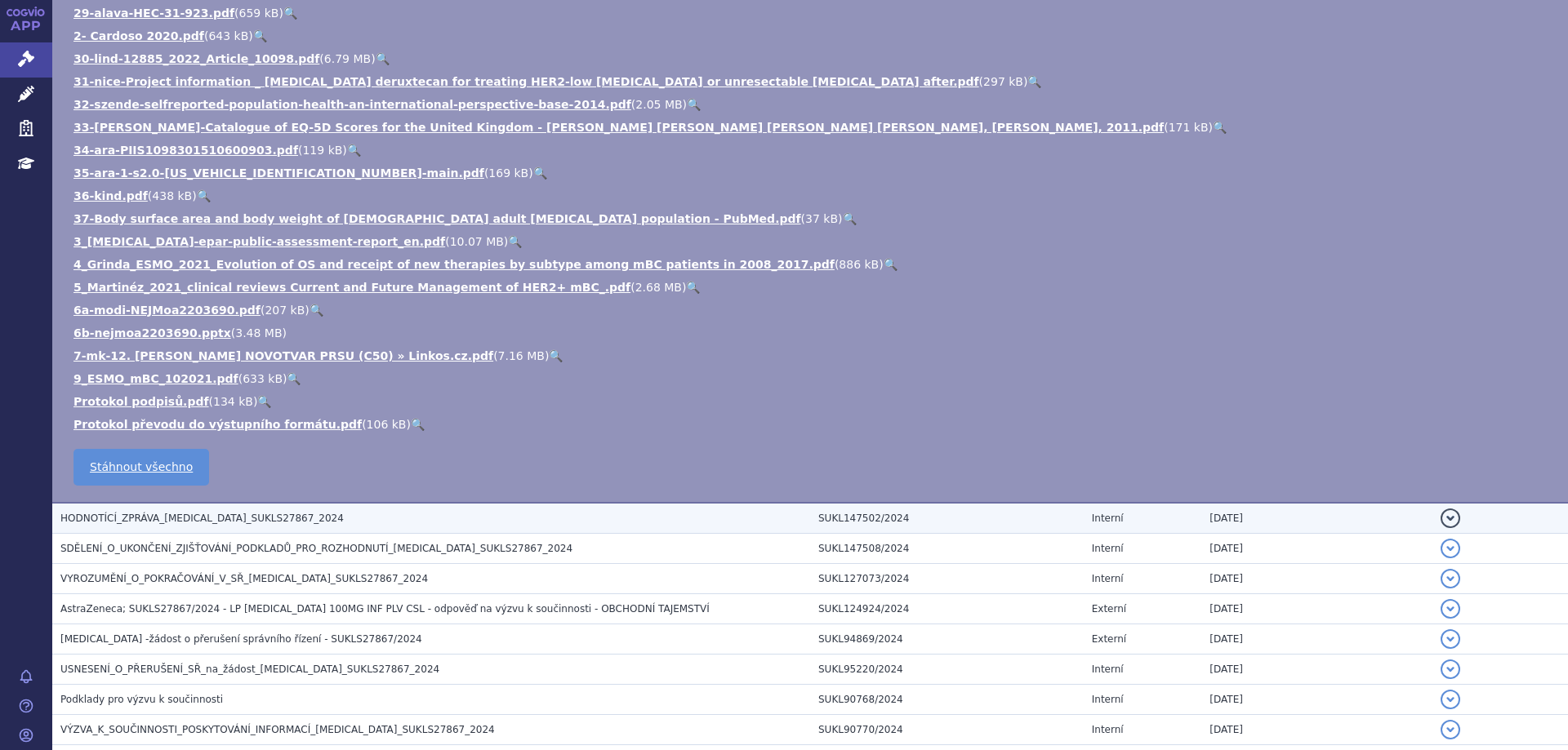
click at [102, 524] on span "HODNOTÍCÍ_ZPRÁVA_ENHERTU_SUKLS27867_2024" at bounding box center [201, 519] width 283 height 11
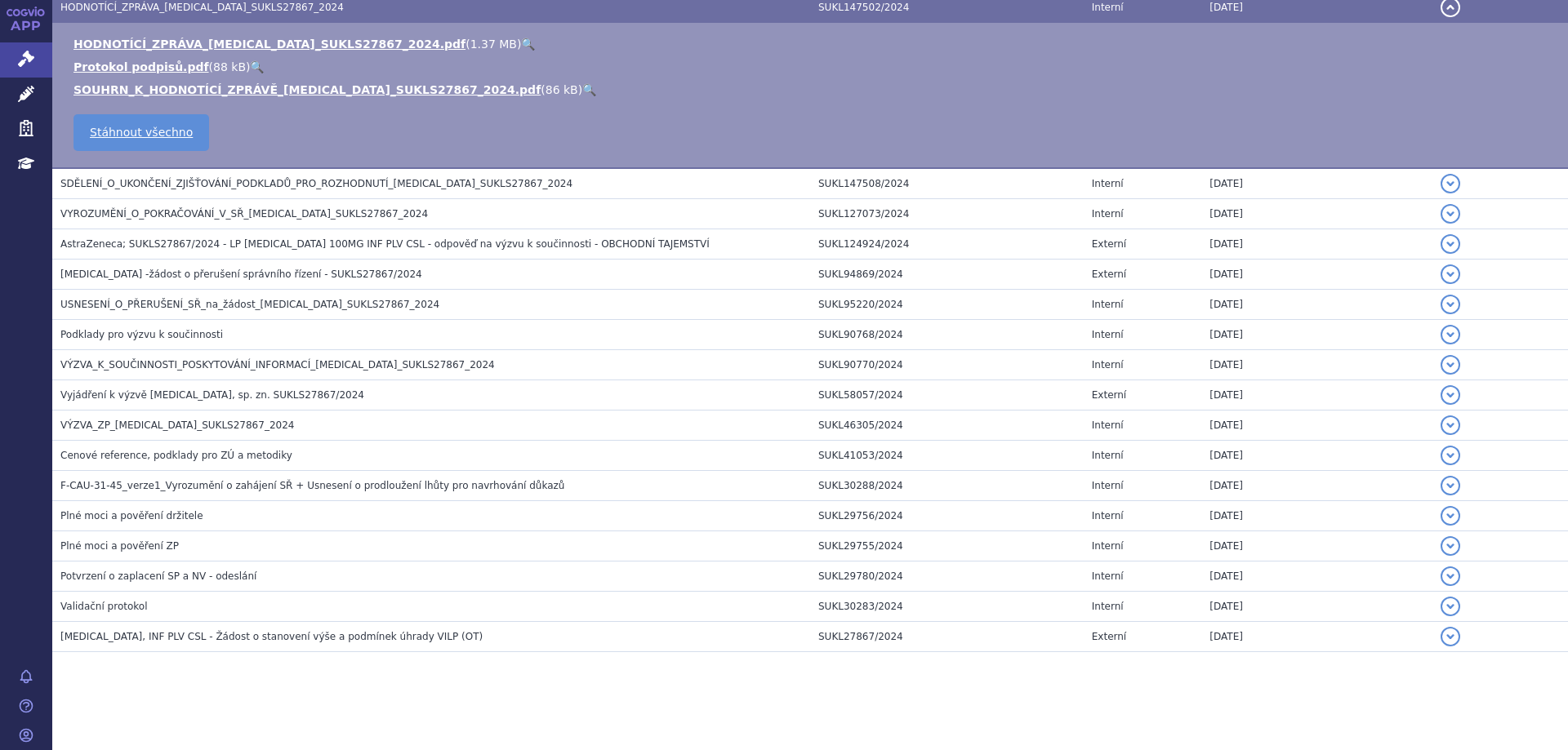
scroll to position [991, 0]
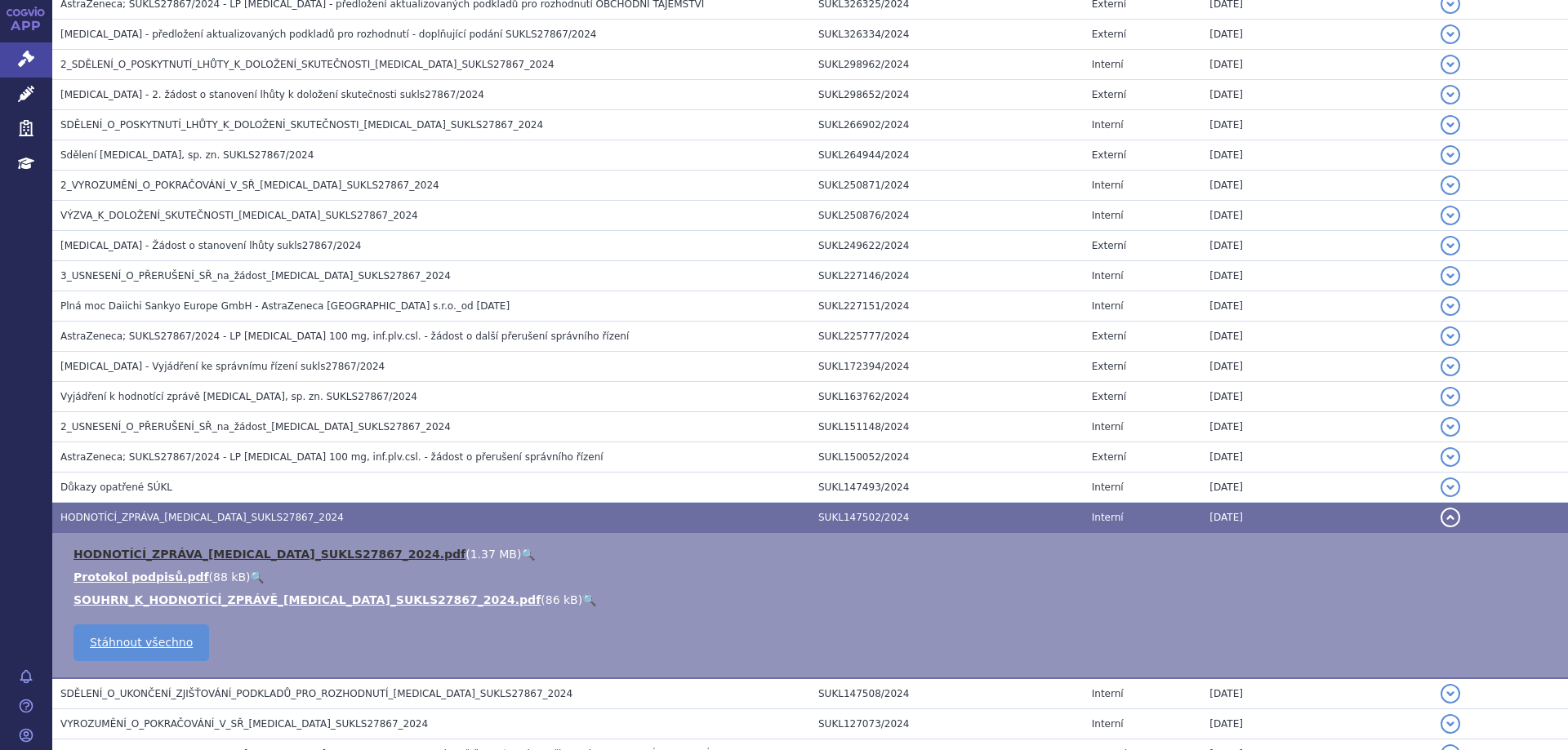
click at [144, 550] on link "HODNOTÍCÍ_ZPRÁVA_ENHERTU_SUKLS27867_2024.pdf" at bounding box center [269, 554] width 392 height 13
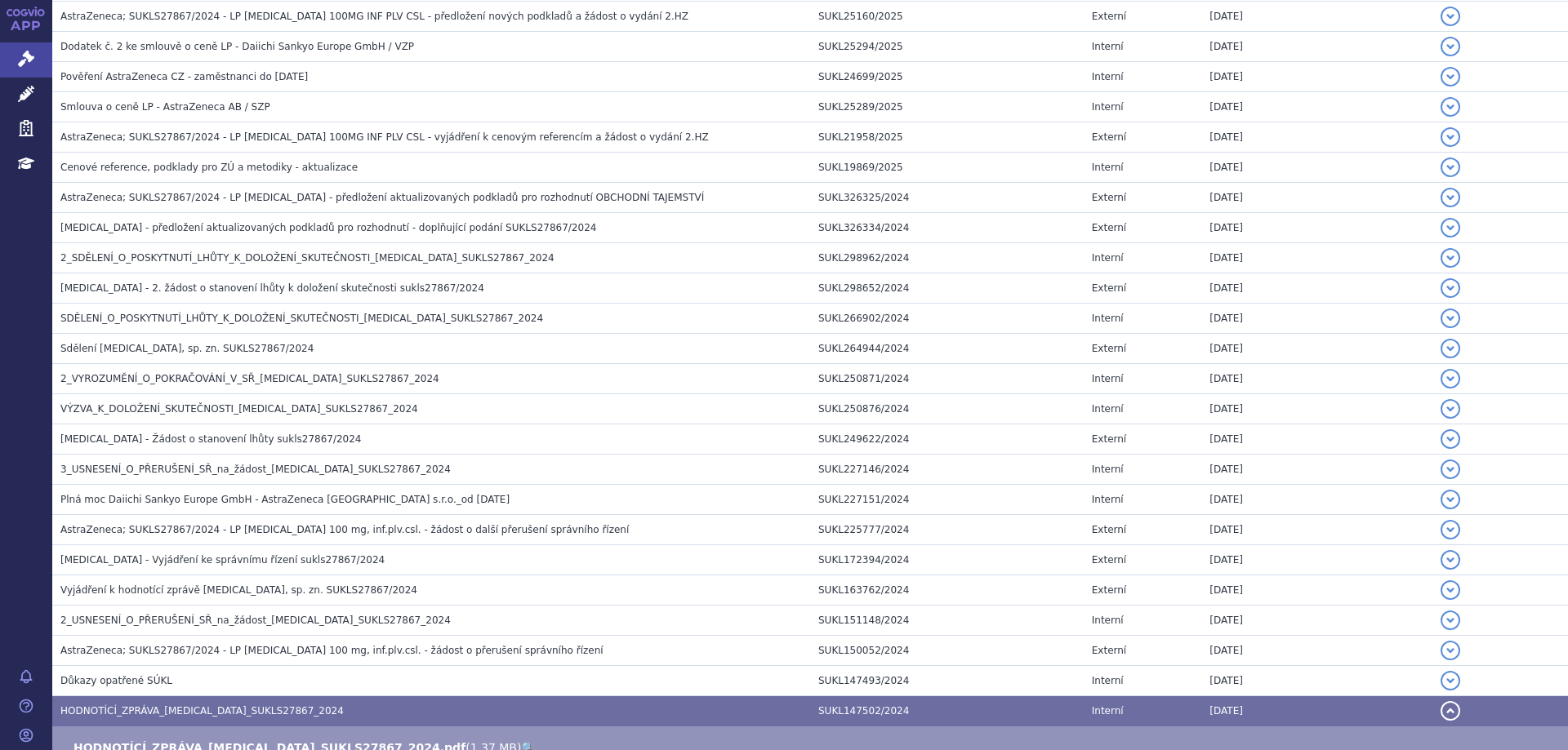
scroll to position [502, 0]
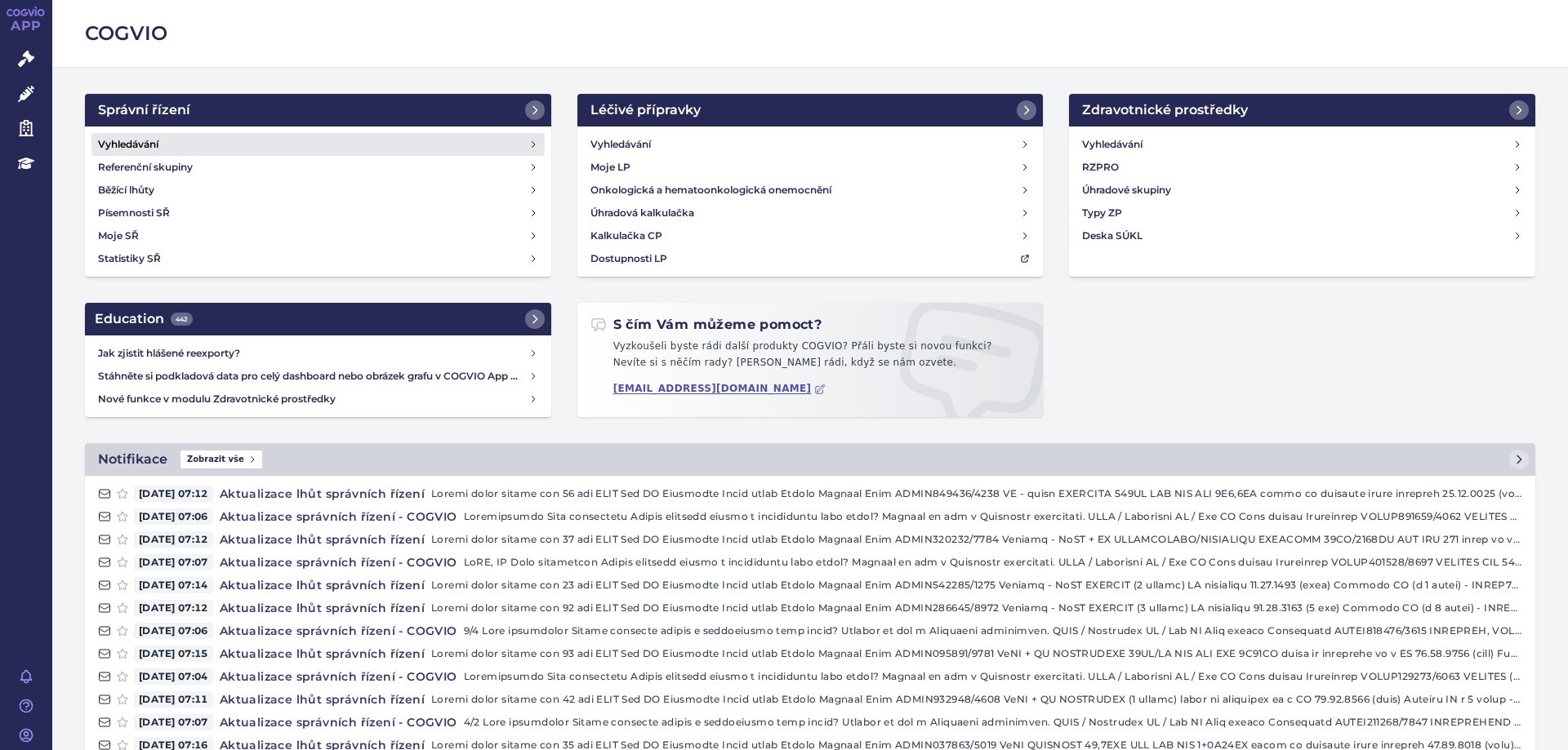
click at [133, 140] on h4 "Vyhledávání" at bounding box center [128, 144] width 60 height 16
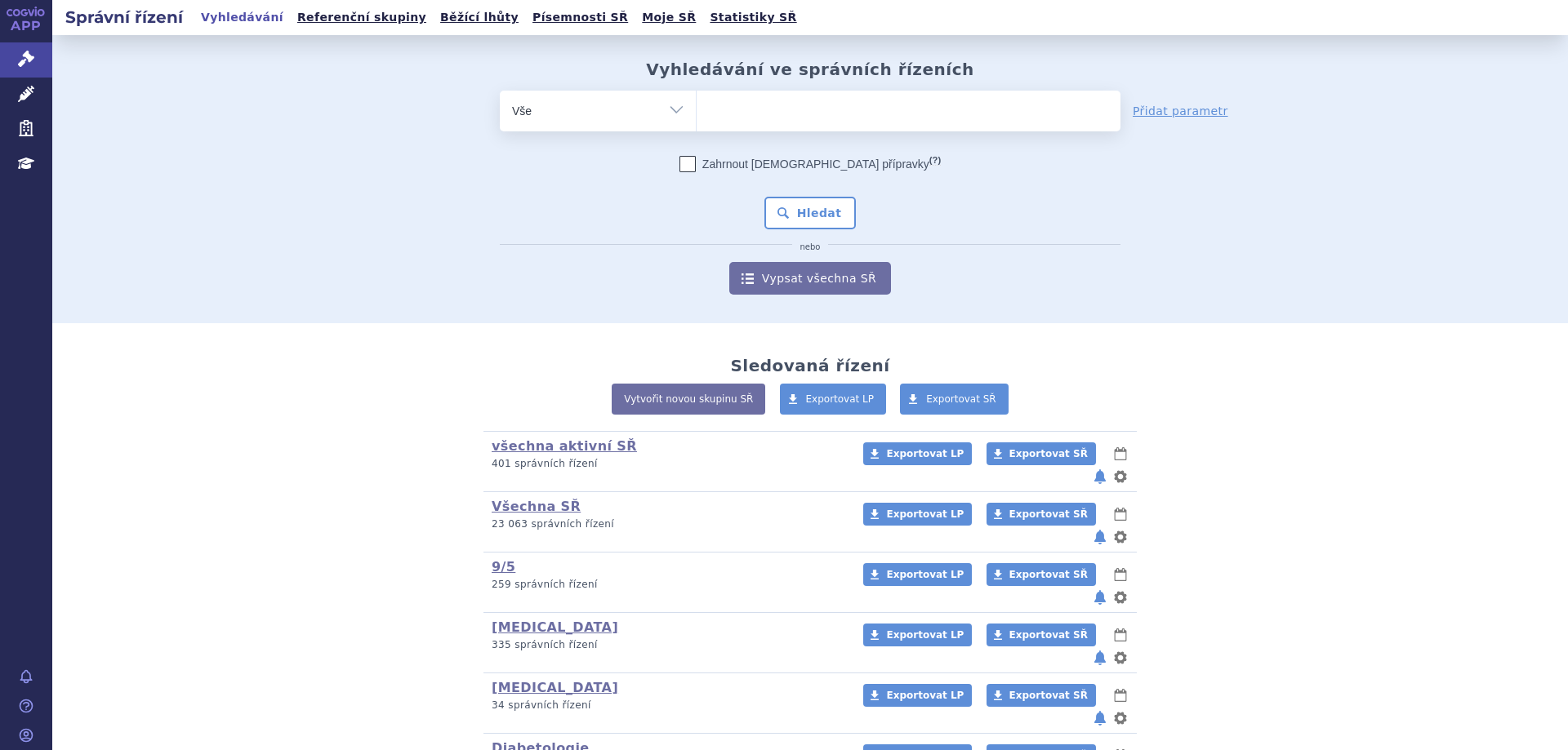
click at [802, 124] on ul at bounding box center [908, 107] width 424 height 34
click at [696, 124] on select at bounding box center [696, 109] width 1 height 40
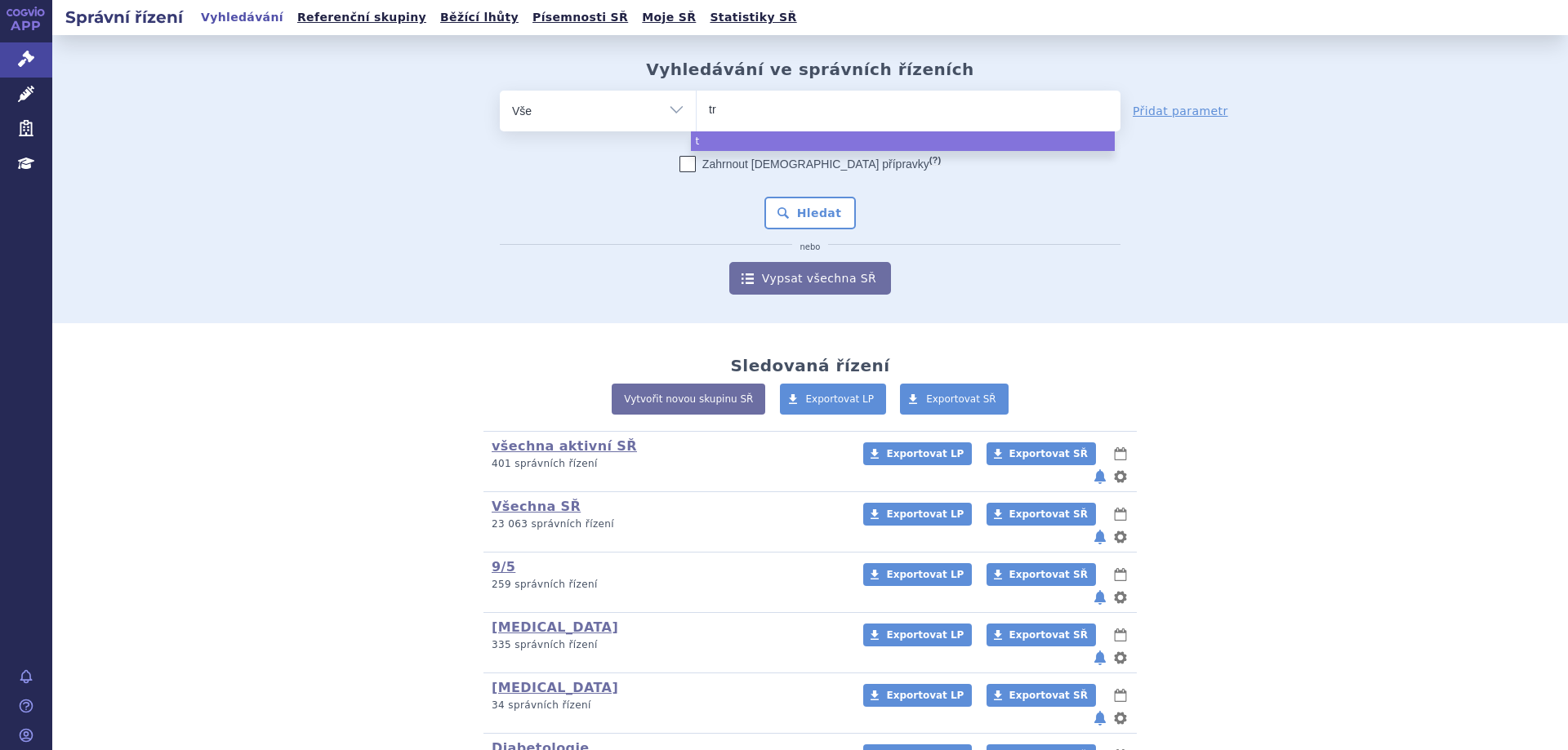
type input "tro"
type input "trod"
type input "trode"
type input "trodel"
type input "trodelvy"
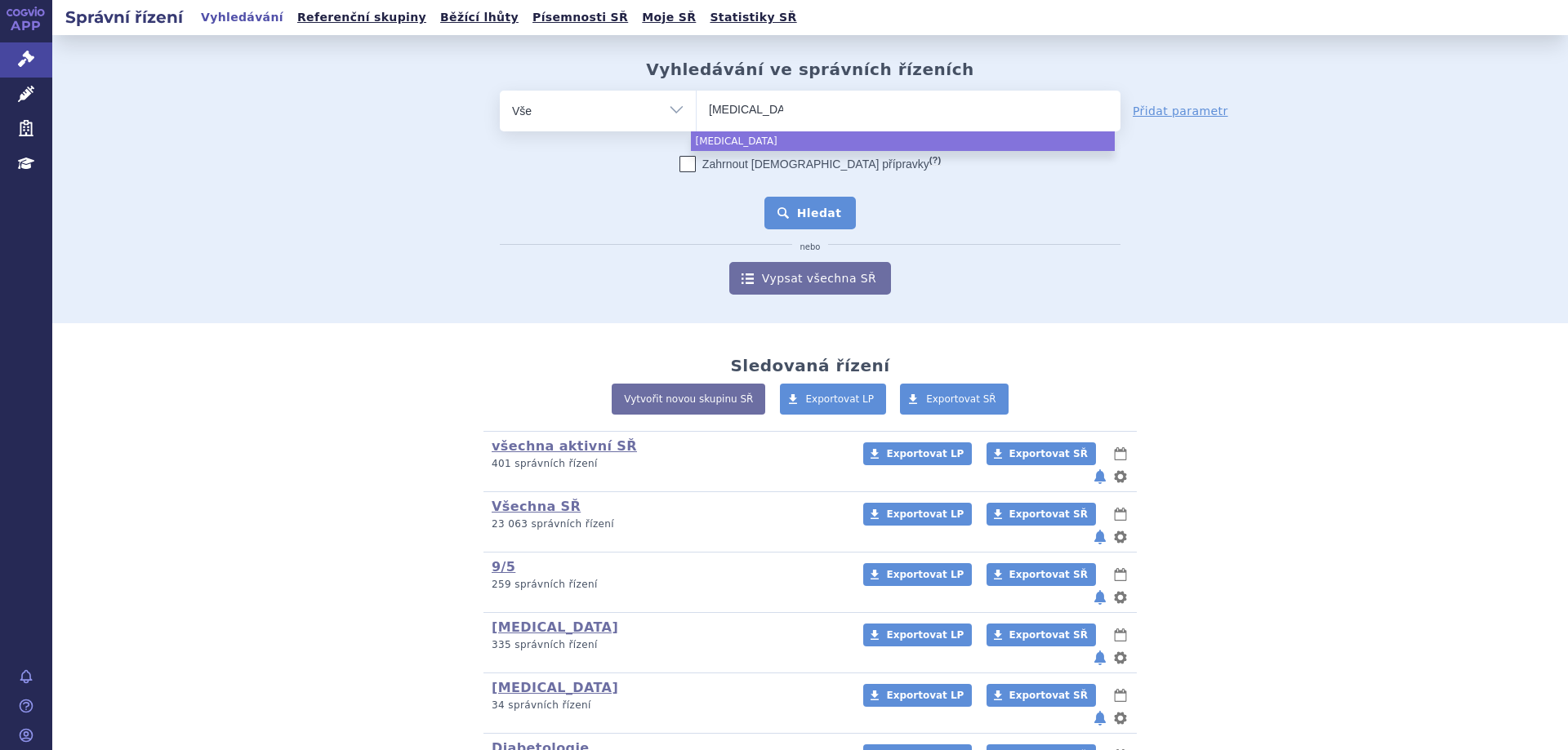
select select "trodelvy"
click at [793, 226] on button "Hledat" at bounding box center [810, 213] width 92 height 33
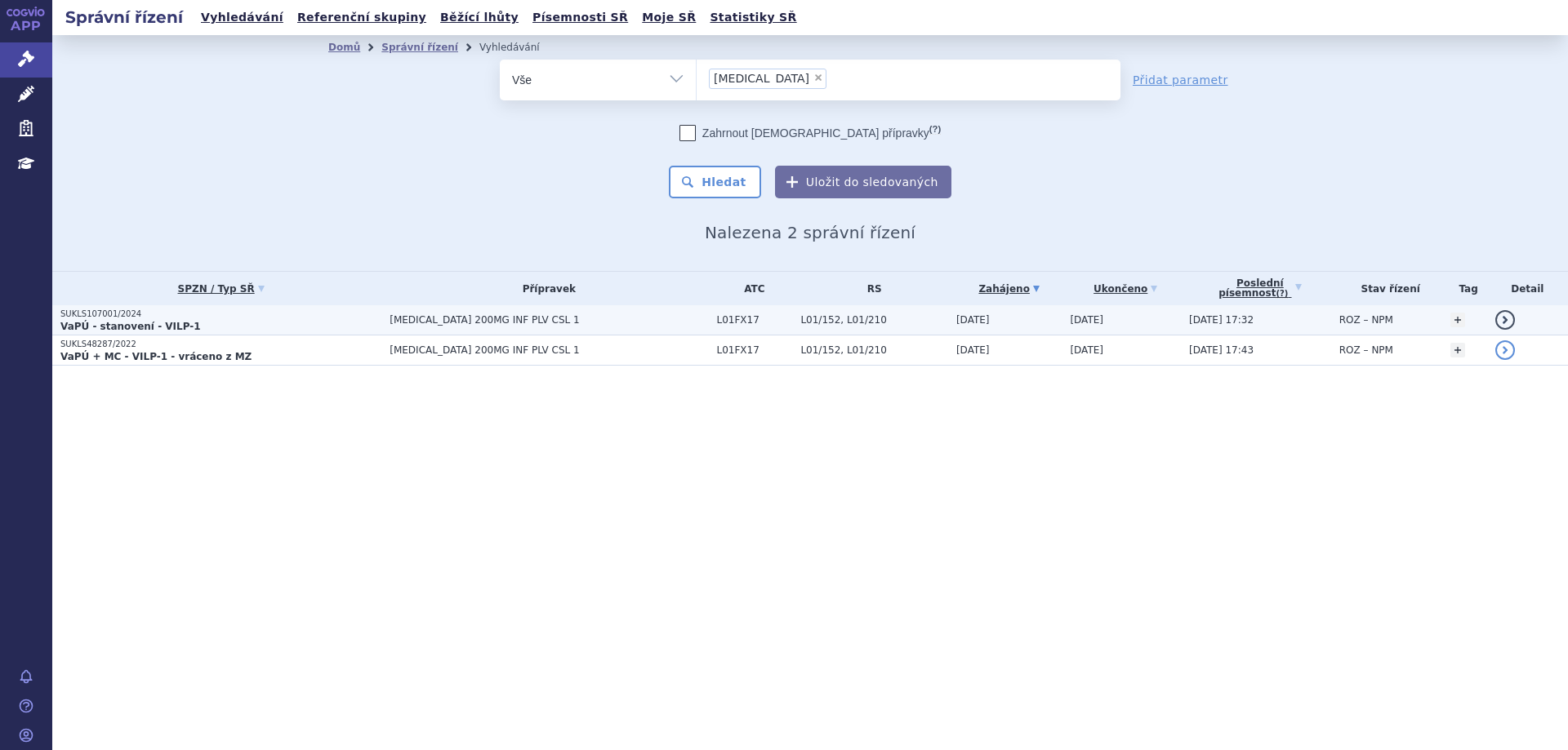
click at [124, 318] on p "SUKLS107001/2024" at bounding box center [220, 314] width 321 height 11
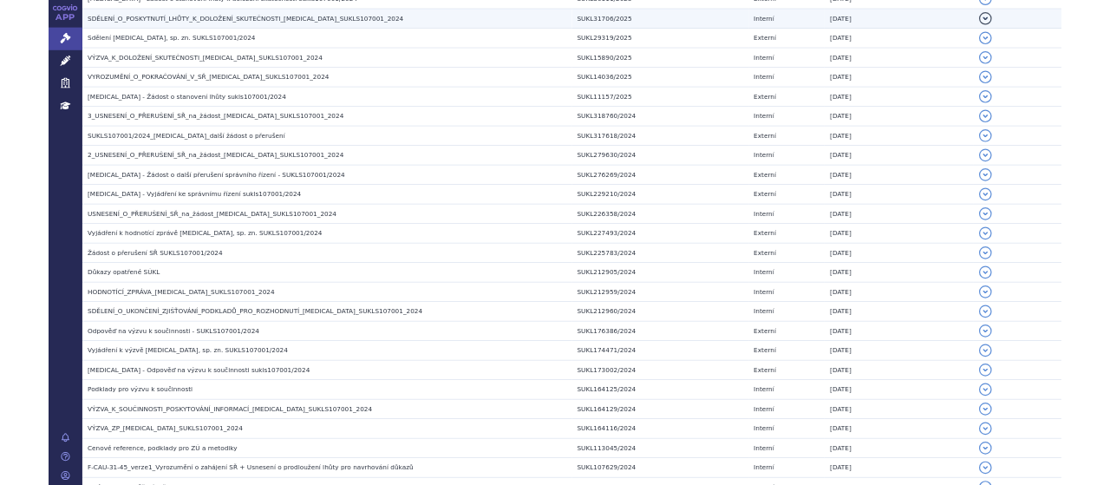
scroll to position [1128, 0]
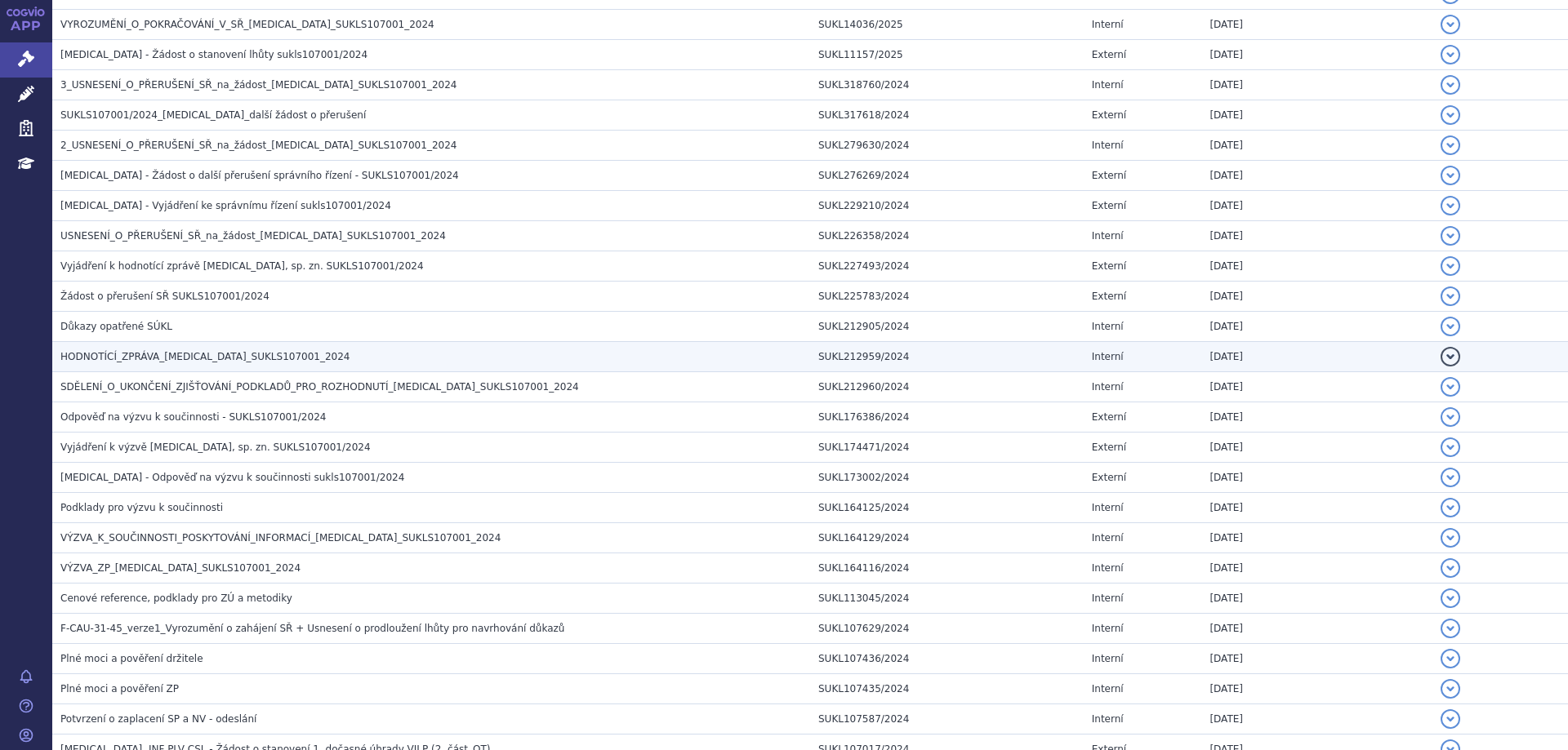
click at [183, 348] on h3 "HODNOTÍCÍ_ZPRÁVA_[MEDICAL_DATA]_SUKLS107001_2024" at bounding box center [435, 356] width 749 height 16
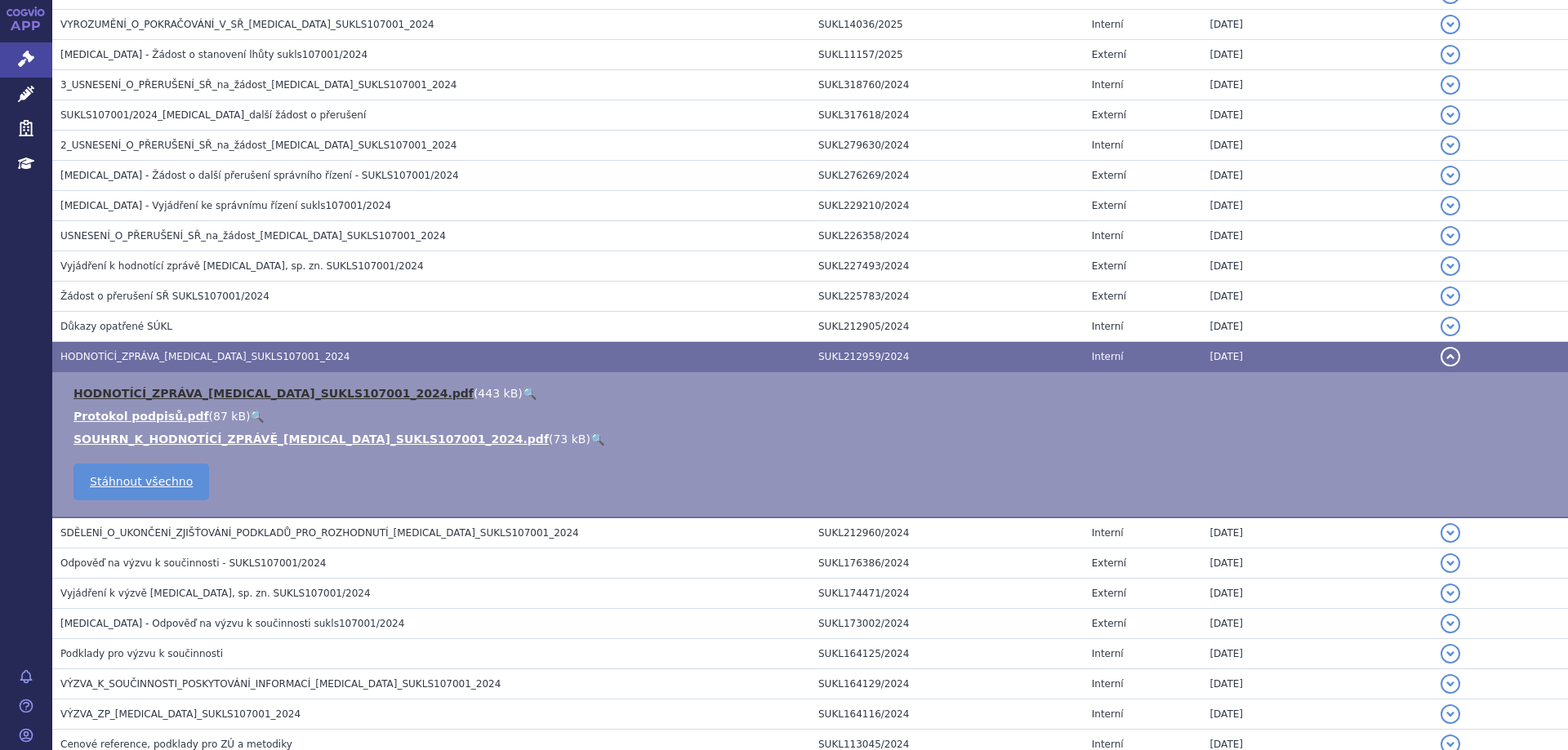
click at [179, 394] on link "HODNOTÍCÍ_ZPRÁVA_[MEDICAL_DATA]_SUKLS107001_2024.pdf" at bounding box center [273, 393] width 400 height 13
